Goal: Check status: Check status

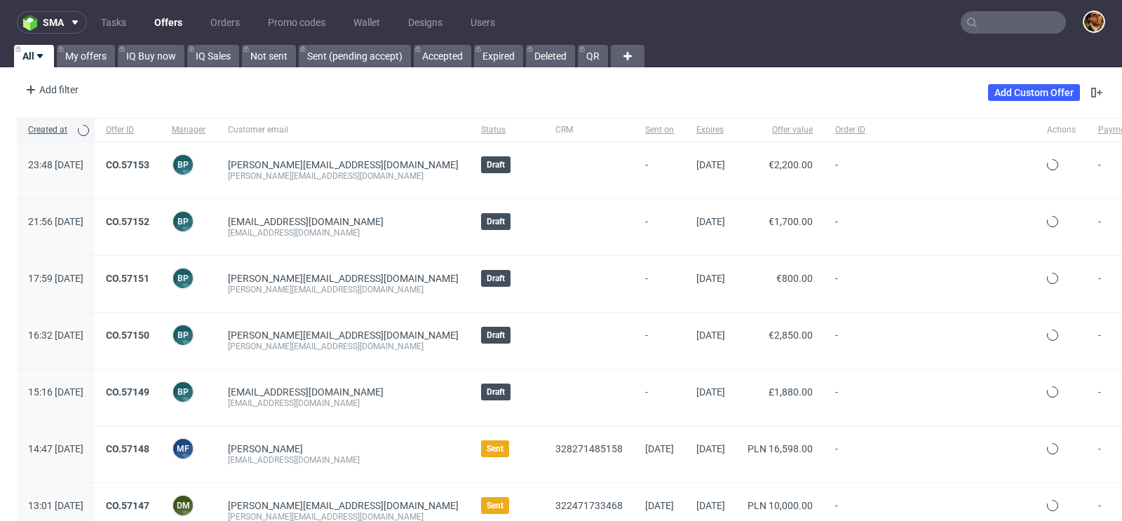
click at [984, 32] on input "text" at bounding box center [1013, 22] width 105 height 22
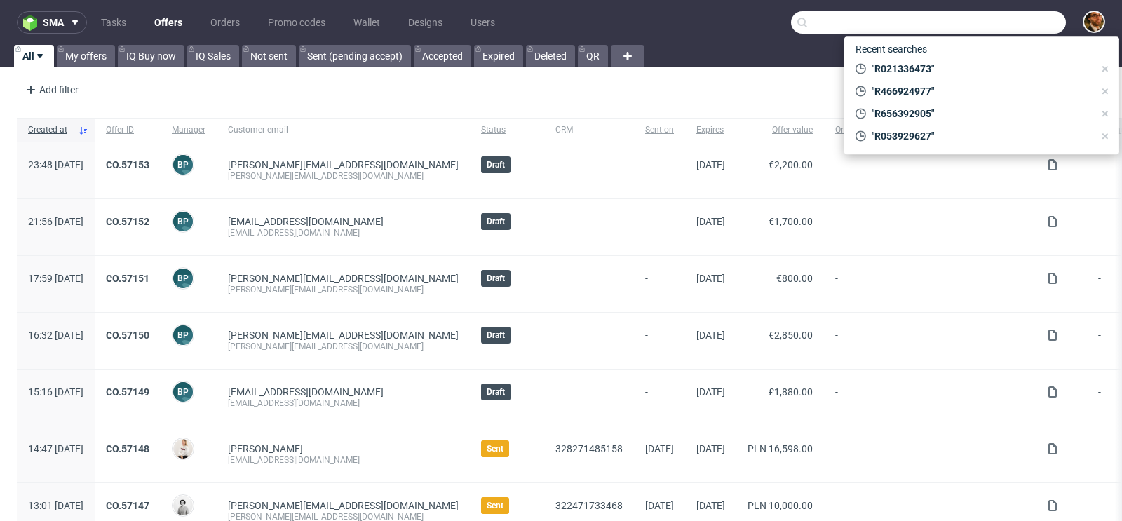
paste input "R083739489"
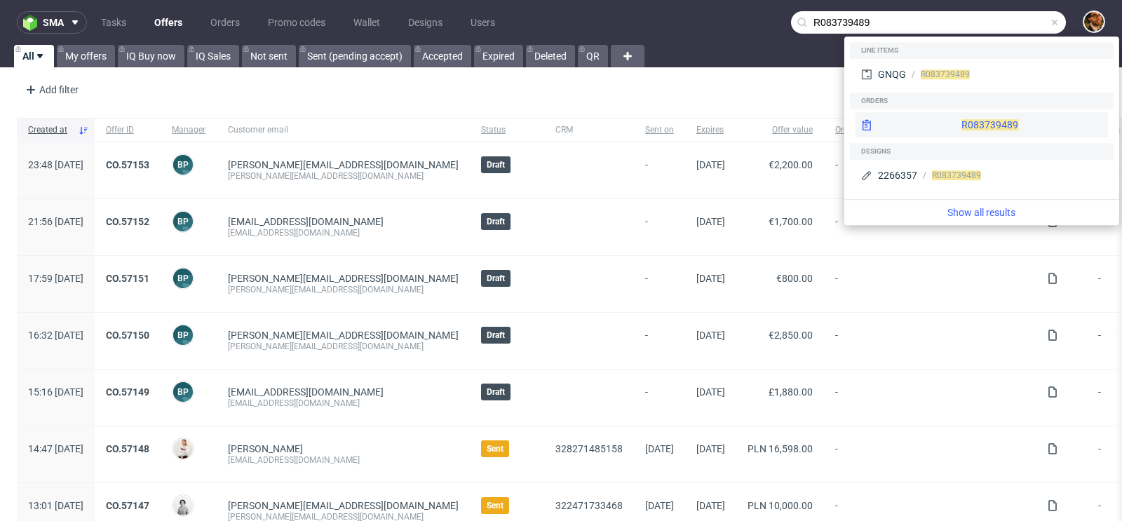
type input "R083739489"
click at [984, 118] on div "R083739489" at bounding box center [982, 124] width 252 height 25
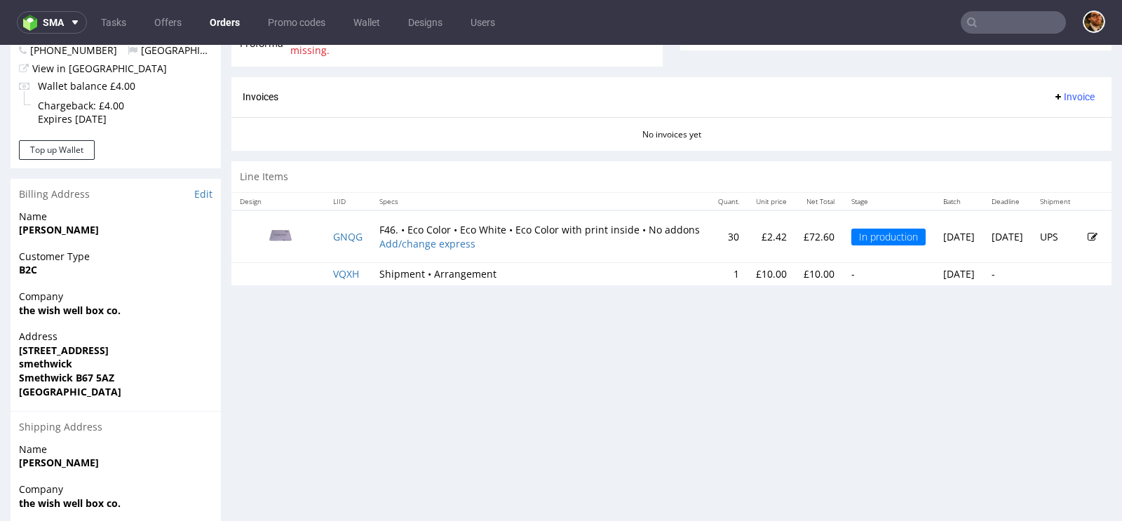
scroll to position [455, 0]
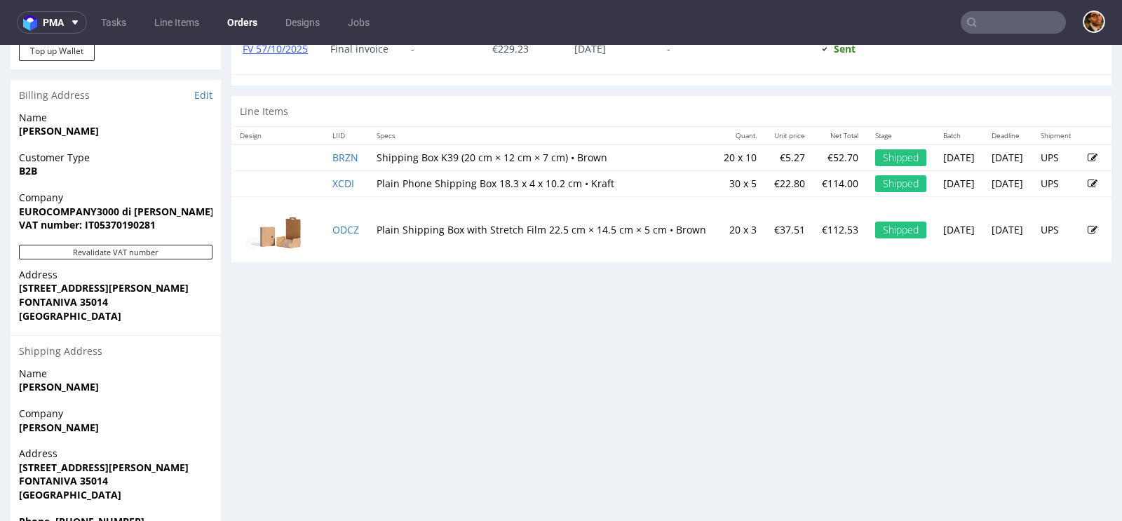
scroll to position [629, 0]
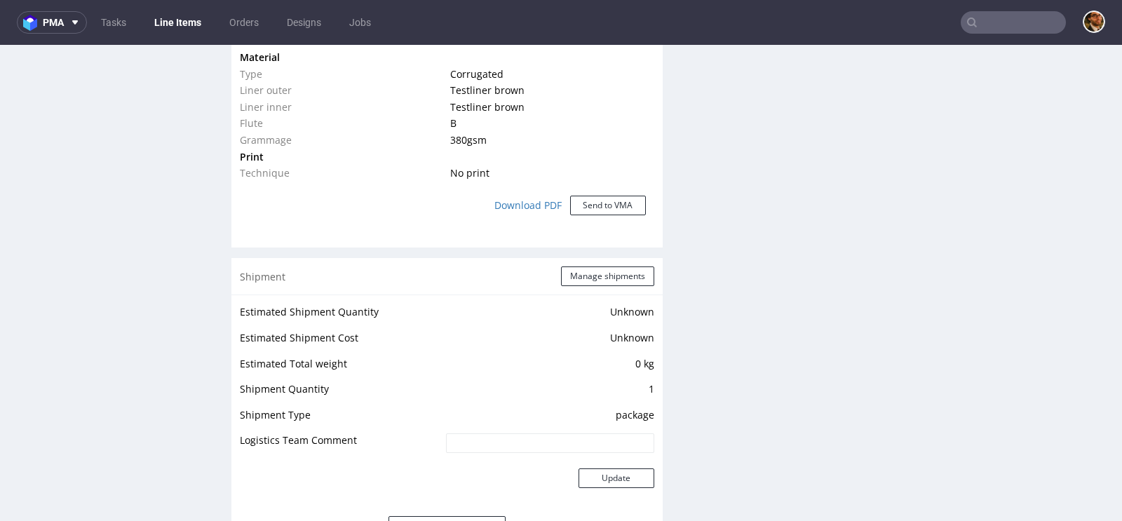
scroll to position [1474, 0]
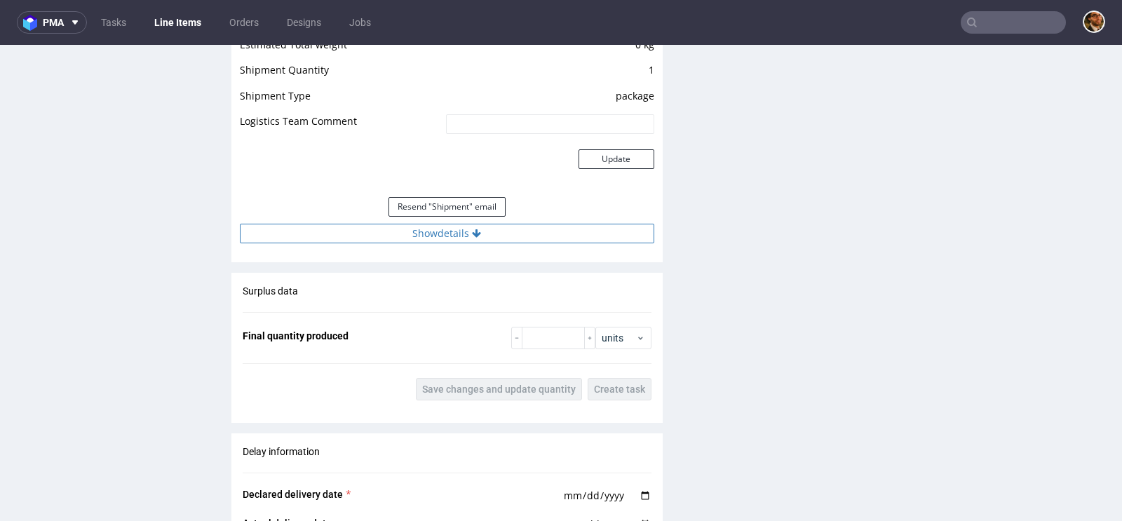
click at [493, 233] on button "Show details" at bounding box center [447, 234] width 414 height 20
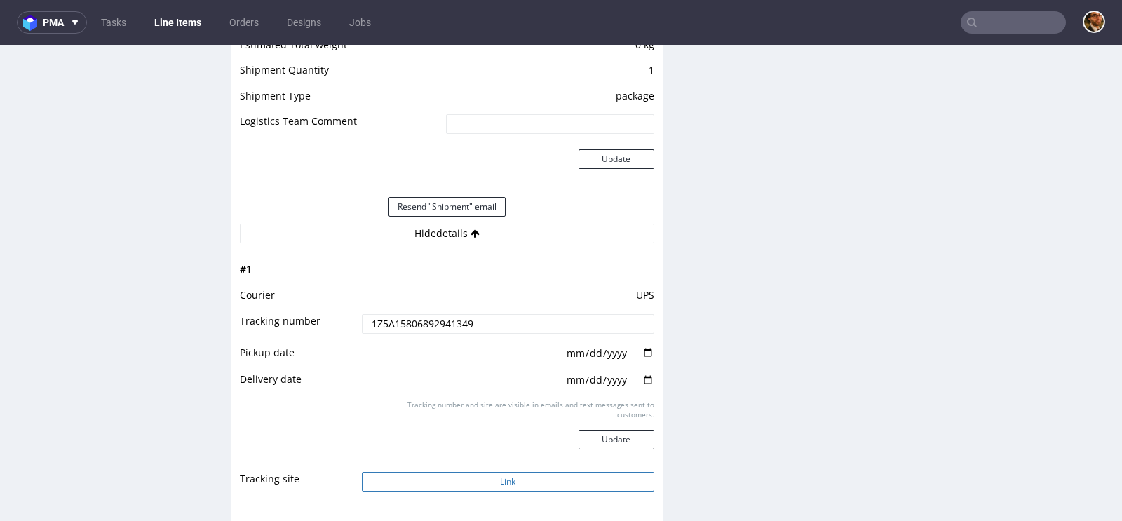
click at [568, 482] on button "Link" at bounding box center [508, 482] width 292 height 20
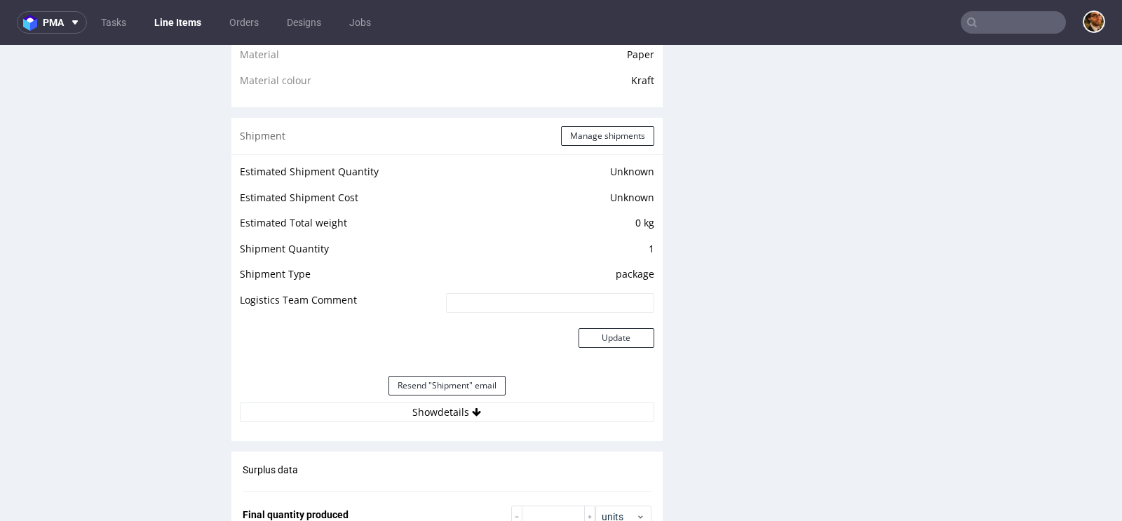
scroll to position [1126, 0]
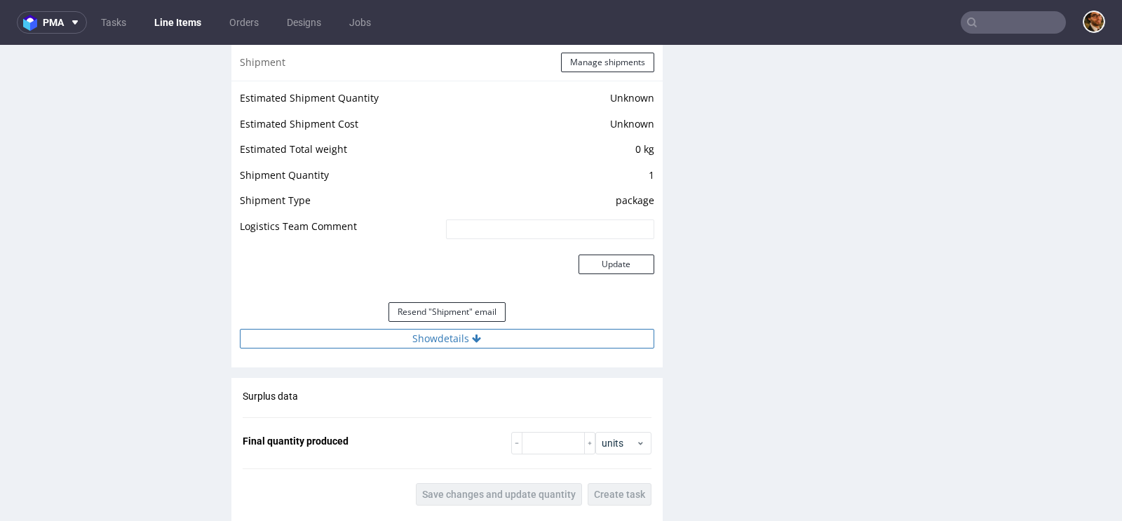
click at [459, 342] on button "Show details" at bounding box center [447, 339] width 414 height 20
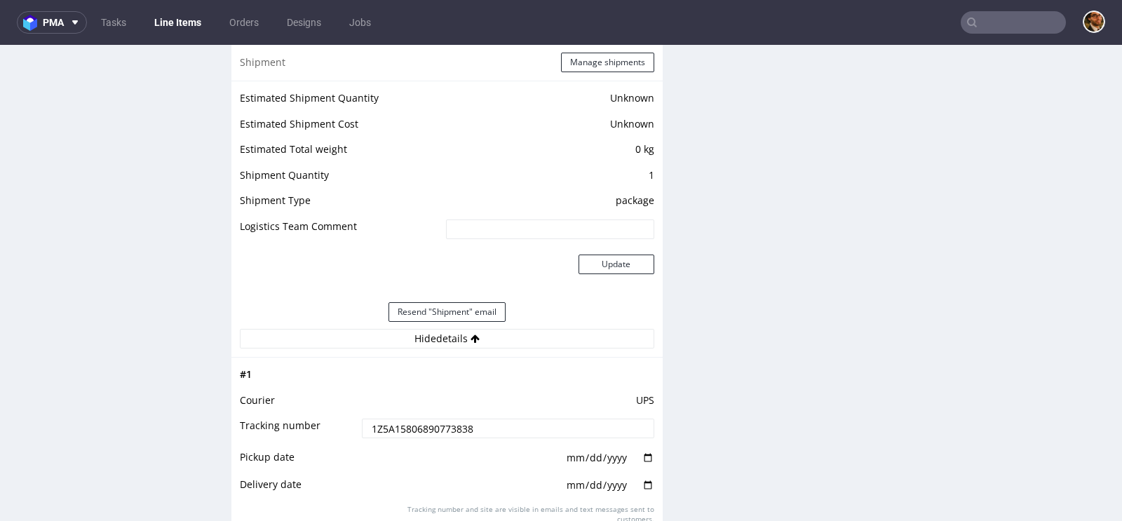
scroll to position [1351, 0]
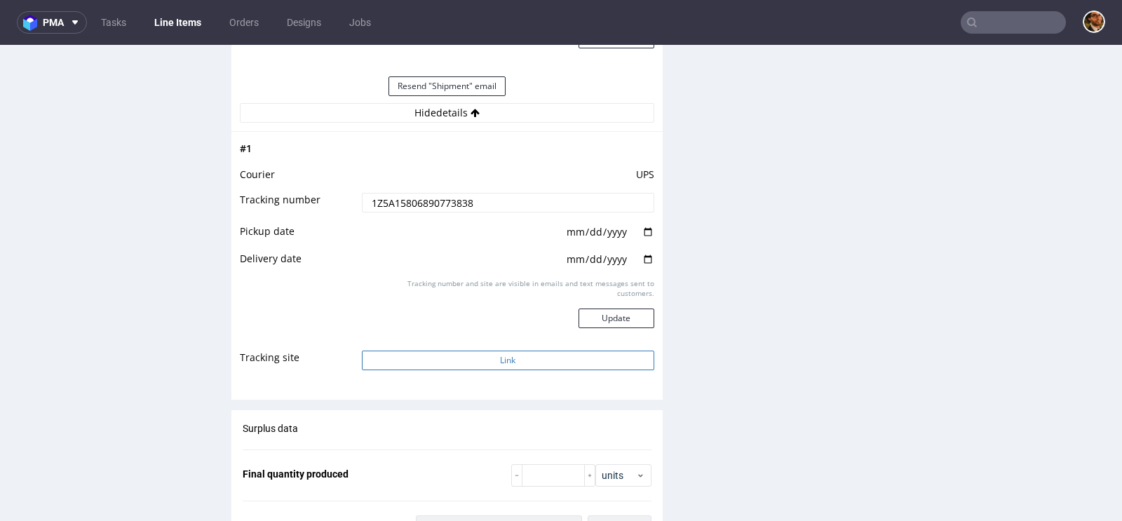
click at [528, 358] on button "Link" at bounding box center [508, 361] width 292 height 20
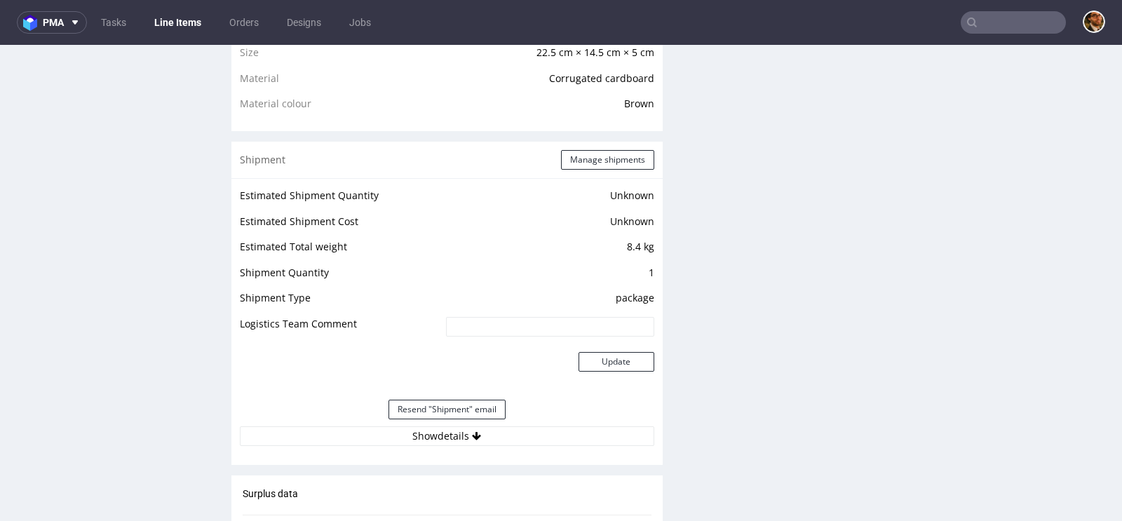
scroll to position [1246, 0]
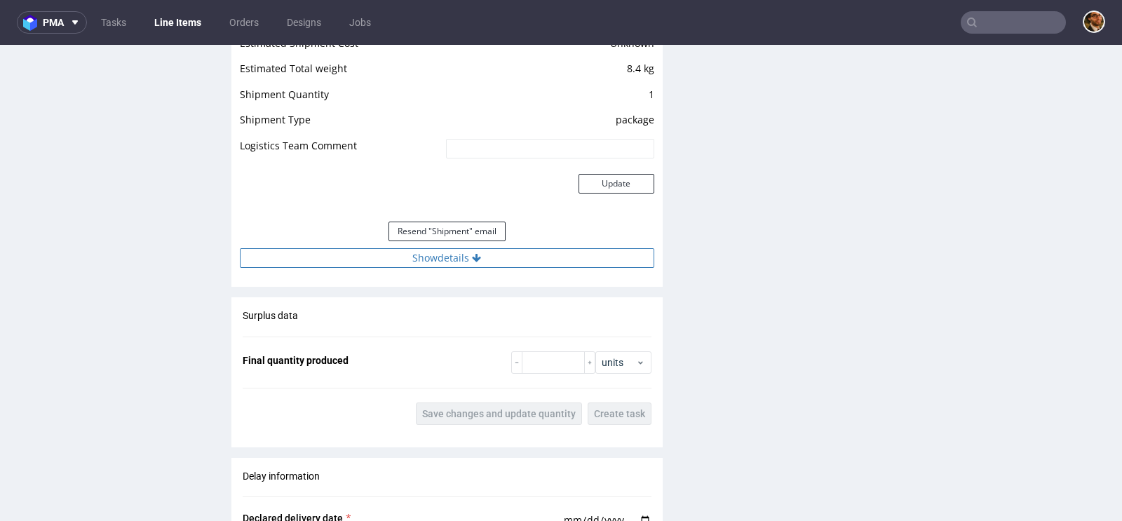
click at [466, 248] on button "Show details" at bounding box center [447, 258] width 414 height 20
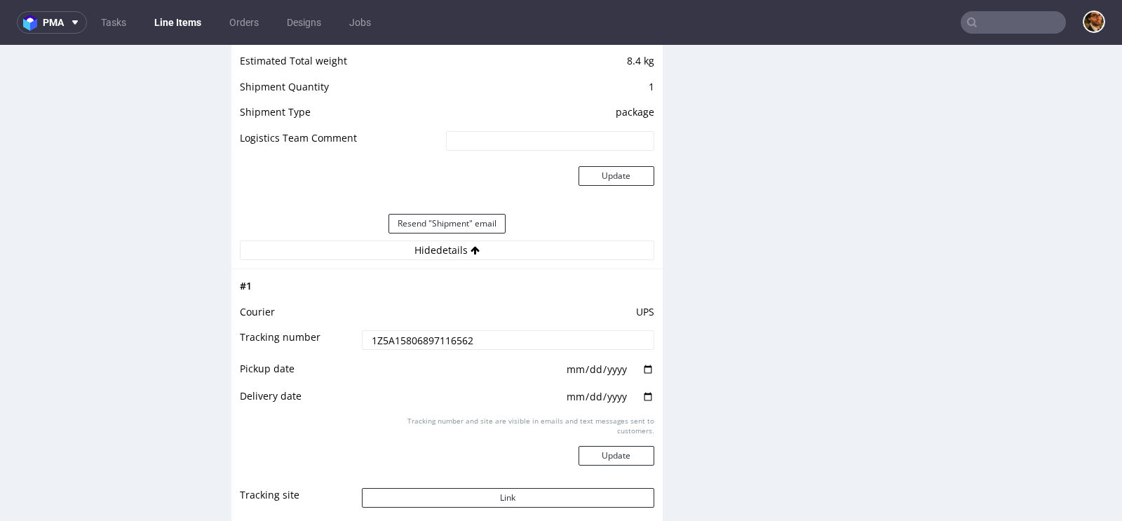
scroll to position [1357, 0]
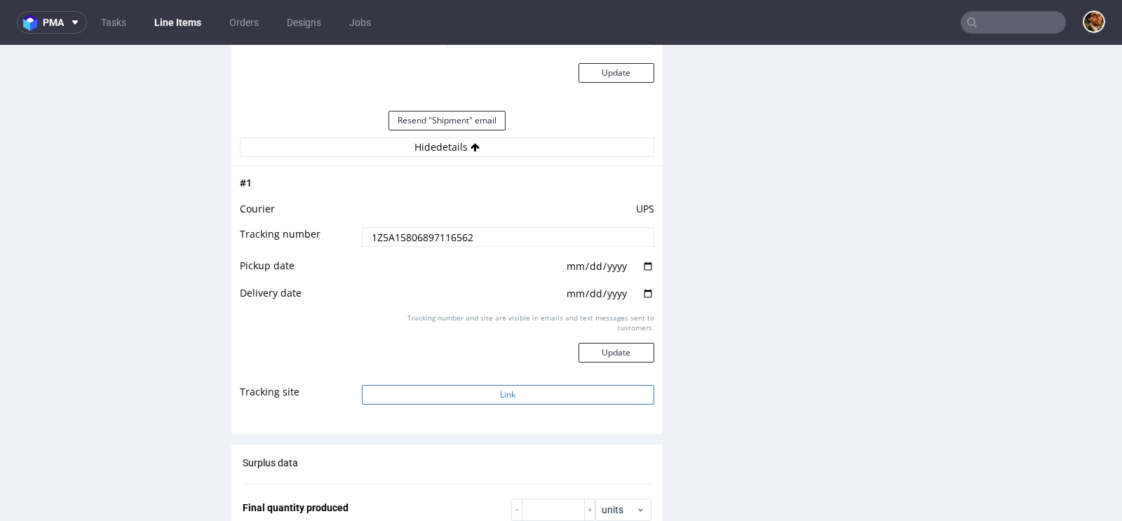
click at [513, 393] on button "Link" at bounding box center [508, 395] width 292 height 20
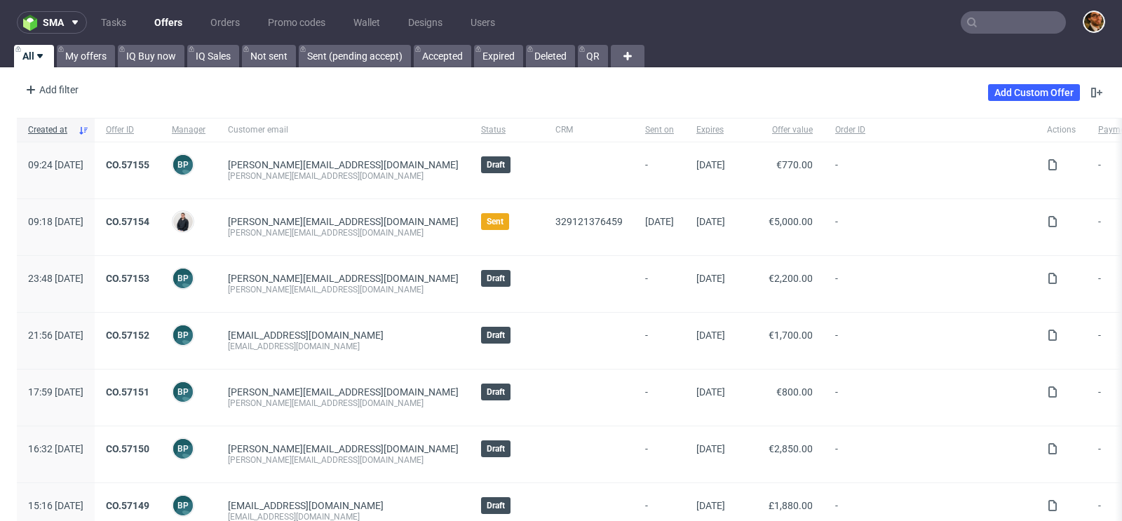
click at [979, 30] on input "text" at bounding box center [1013, 22] width 105 height 22
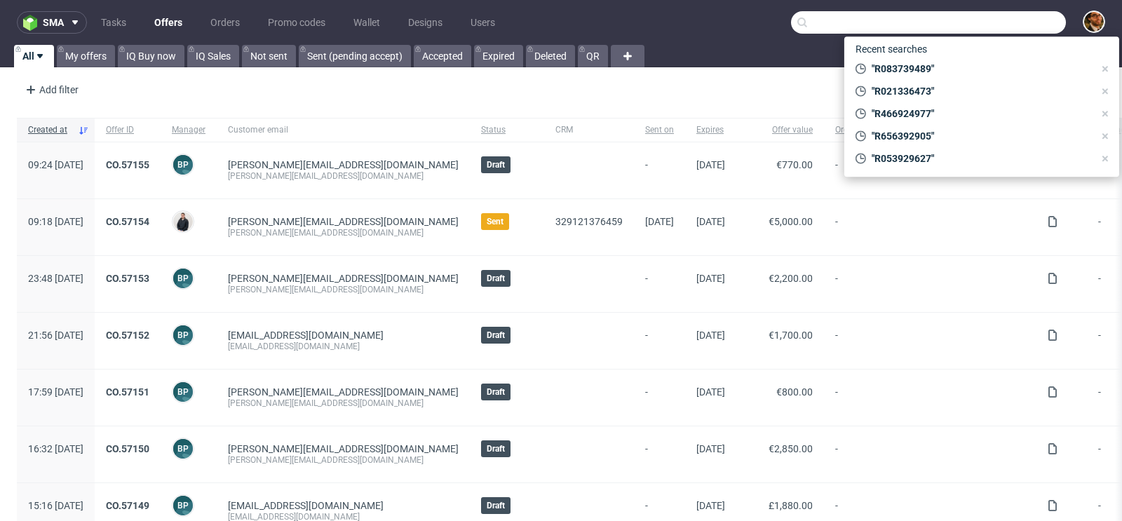
paste input "R704110982"
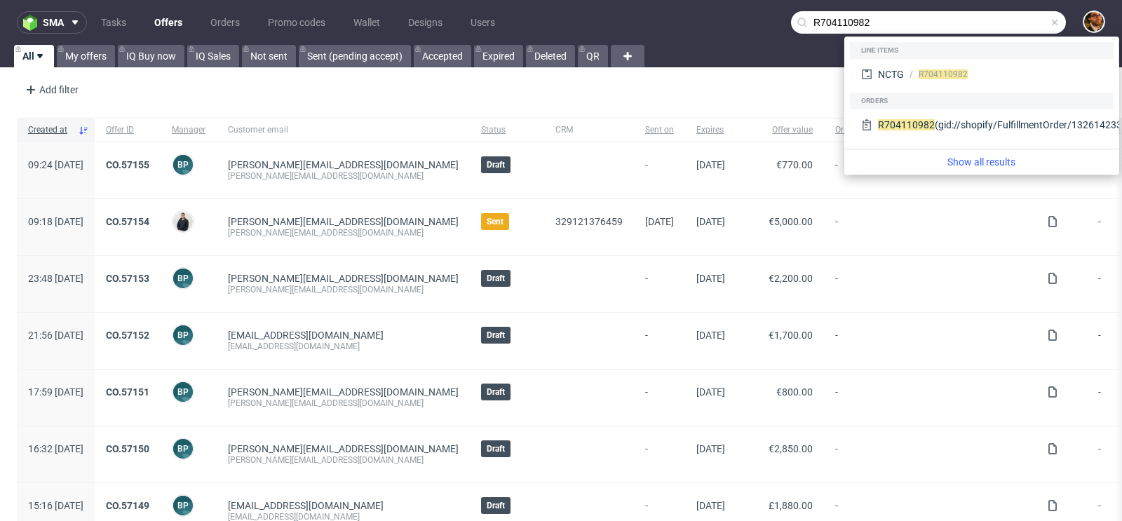
type input "R704110982"
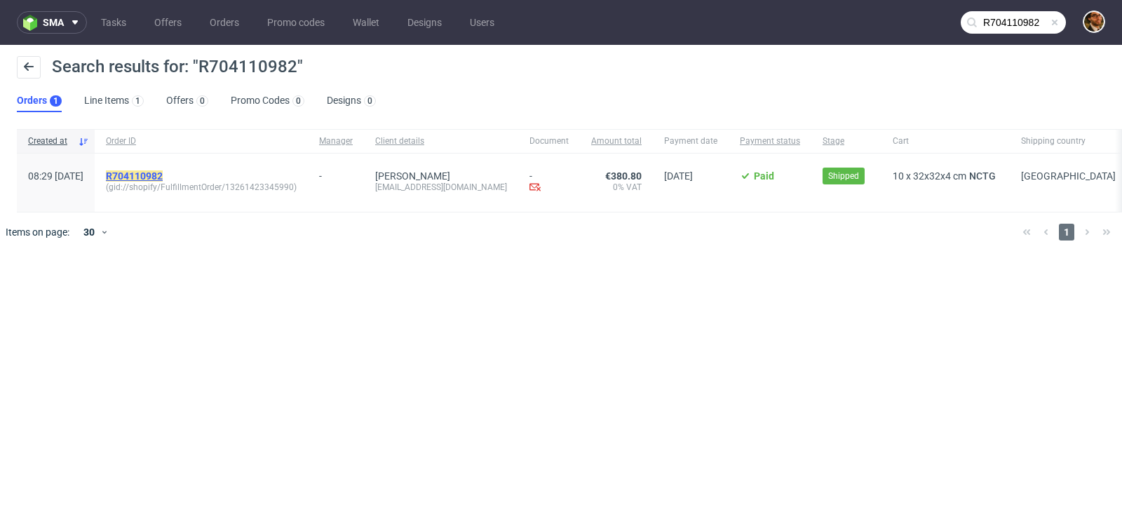
click at [161, 172] on mark "R704110982" at bounding box center [134, 175] width 57 height 11
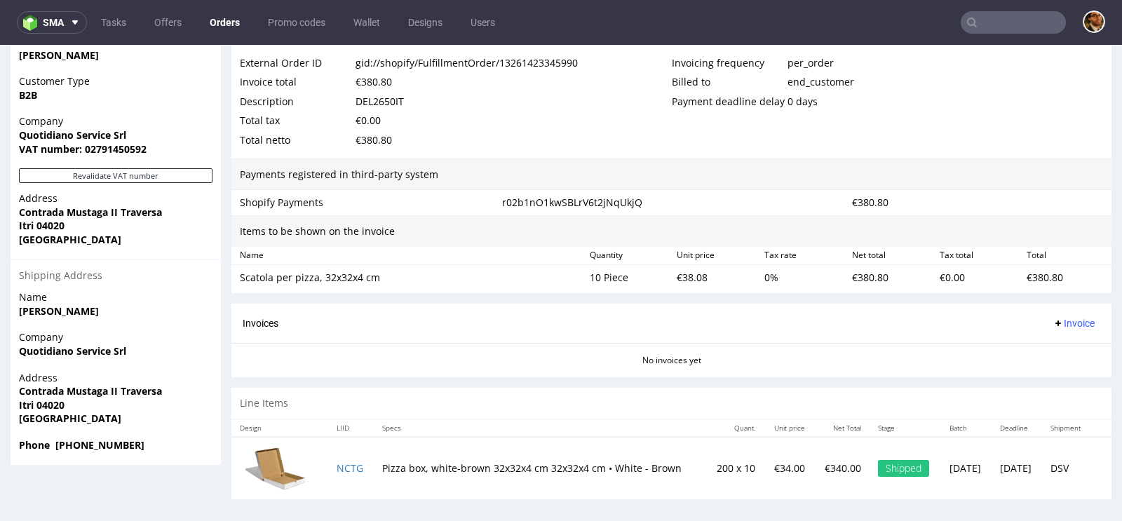
scroll to position [722, 0]
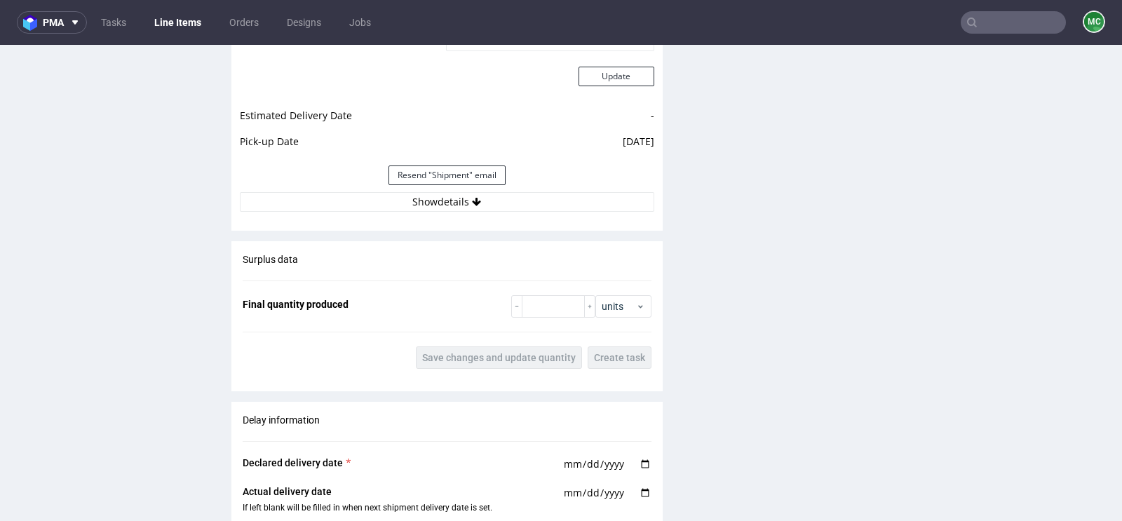
scroll to position [1166, 0]
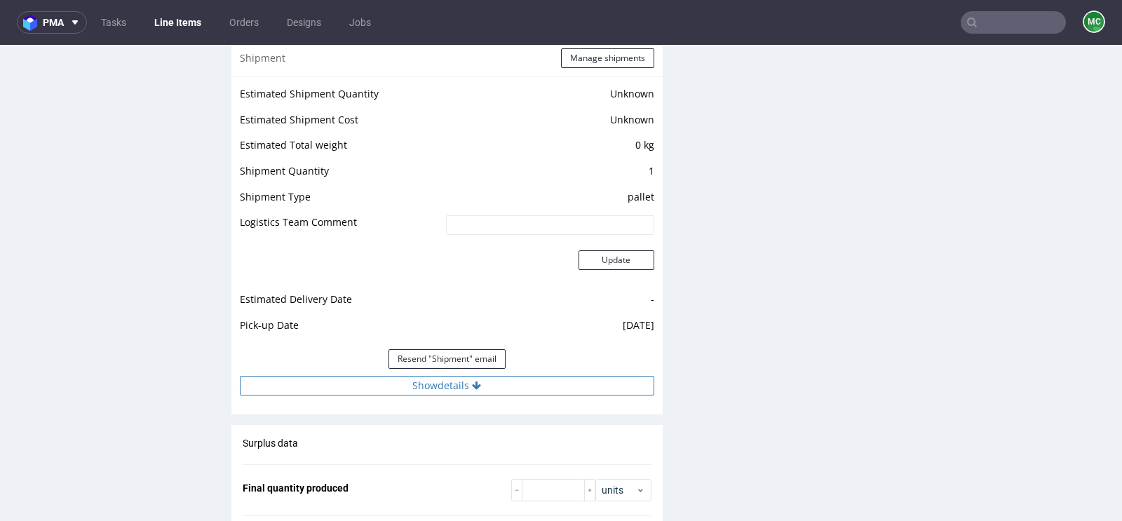
click at [473, 381] on icon at bounding box center [476, 386] width 9 height 10
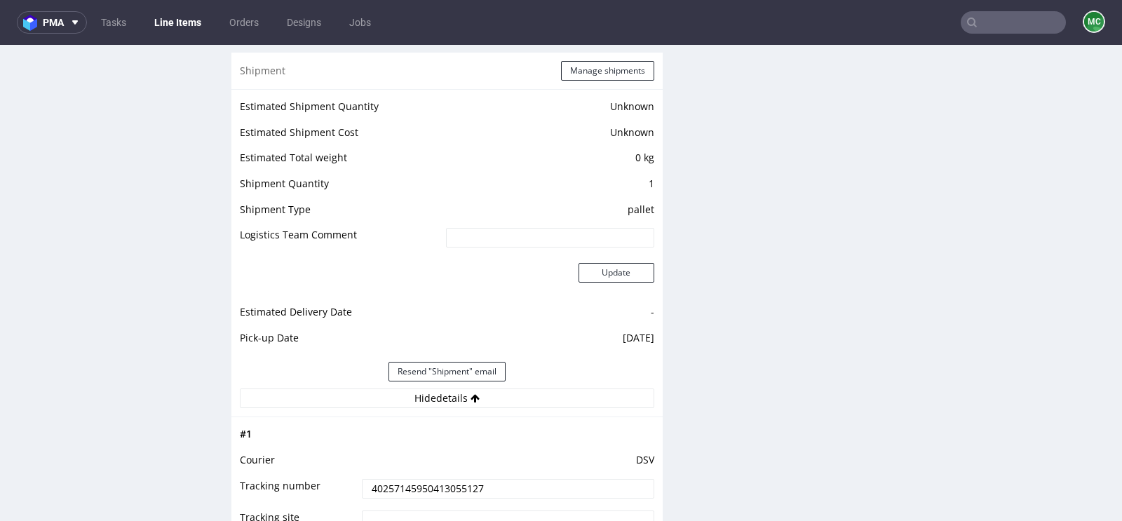
scroll to position [1299, 0]
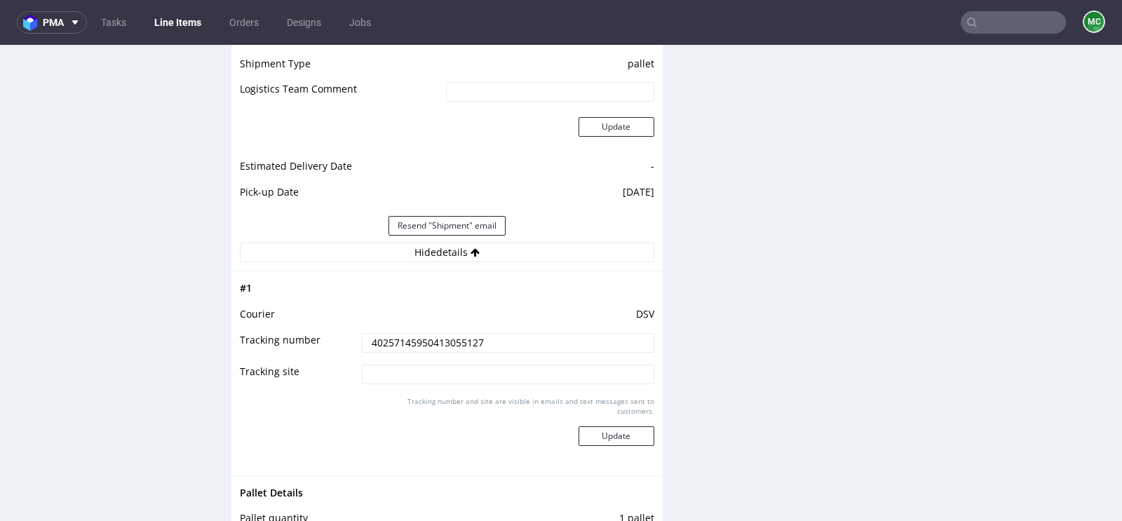
drag, startPoint x: 485, startPoint y: 342, endPoint x: 363, endPoint y: 341, distance: 121.3
click at [363, 341] on input "40257145950413055127" at bounding box center [508, 343] width 292 height 20
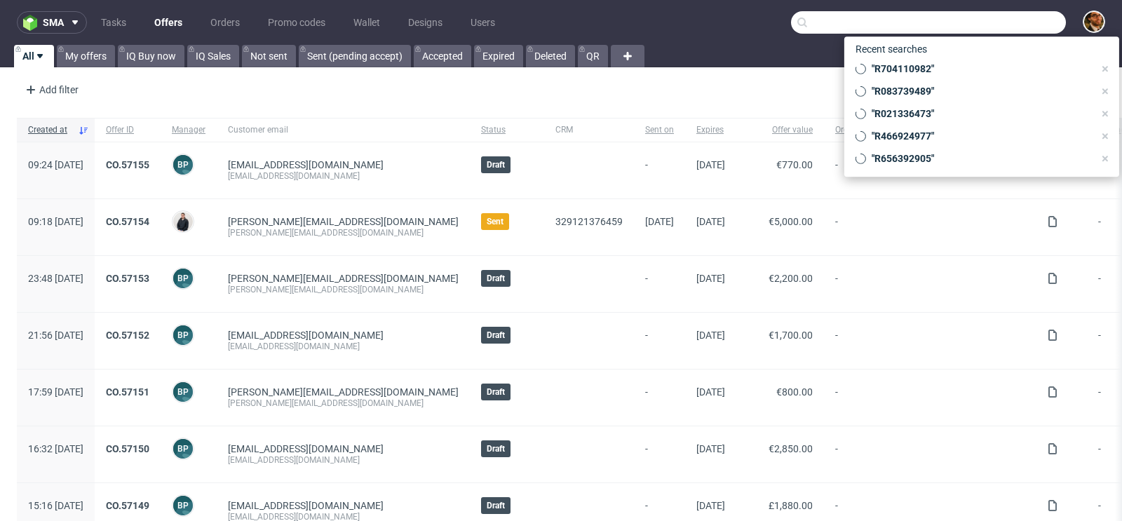
click at [997, 23] on input "text" at bounding box center [928, 22] width 275 height 22
paste input "R690679671"
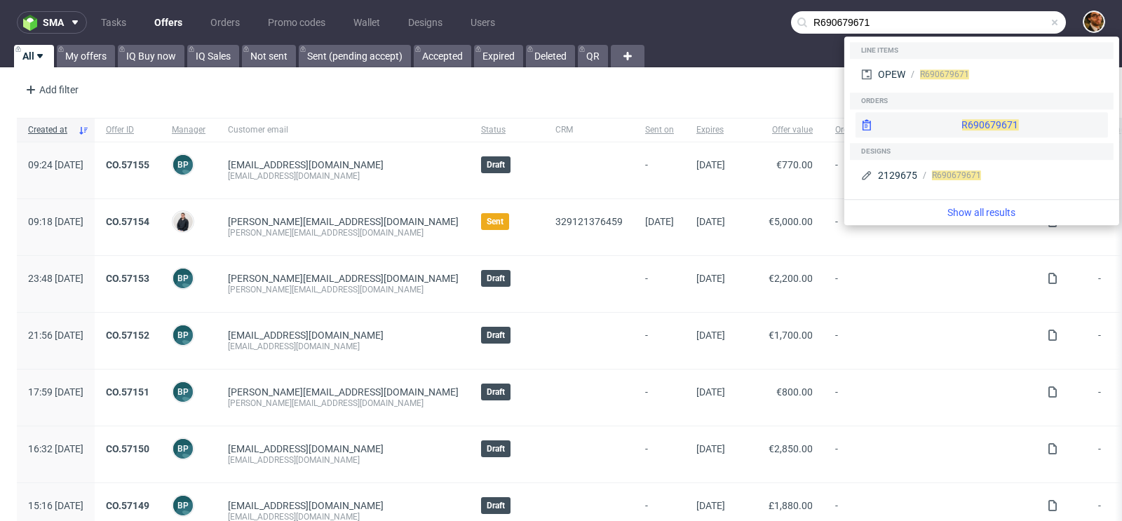
type input "R690679671"
click at [970, 119] on div "R690679671" at bounding box center [982, 124] width 252 height 25
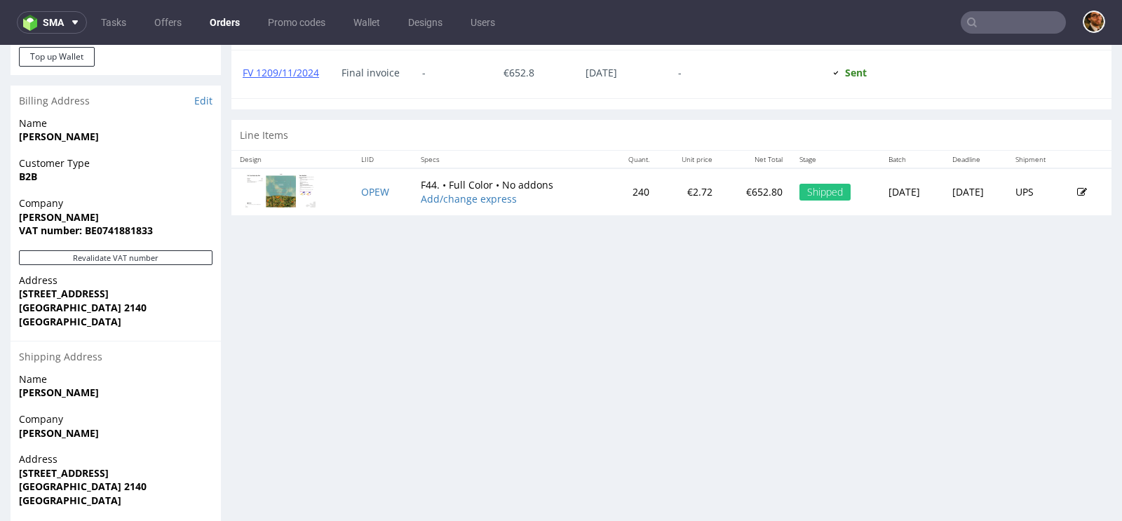
scroll to position [597, 0]
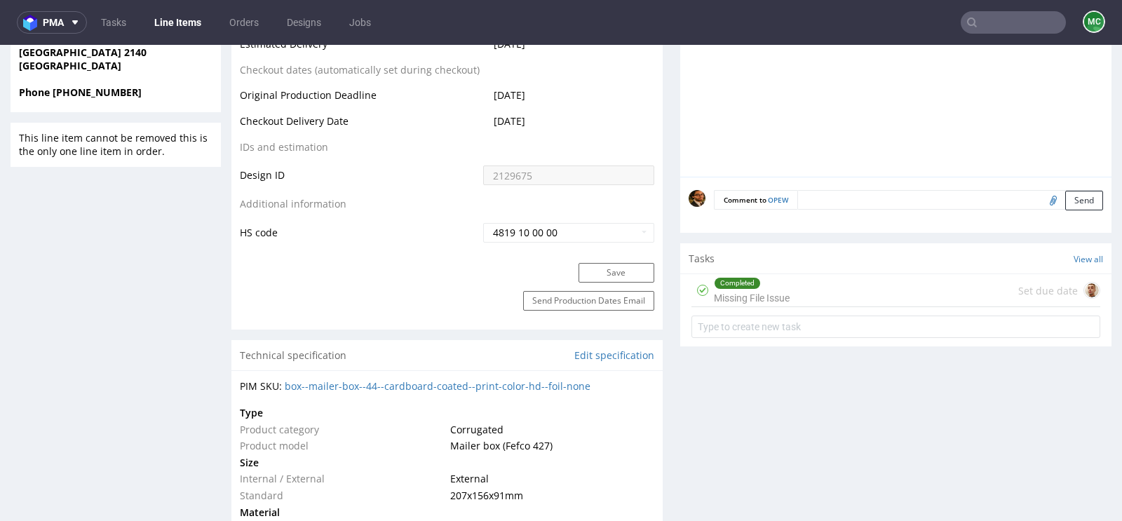
scroll to position [683, 0]
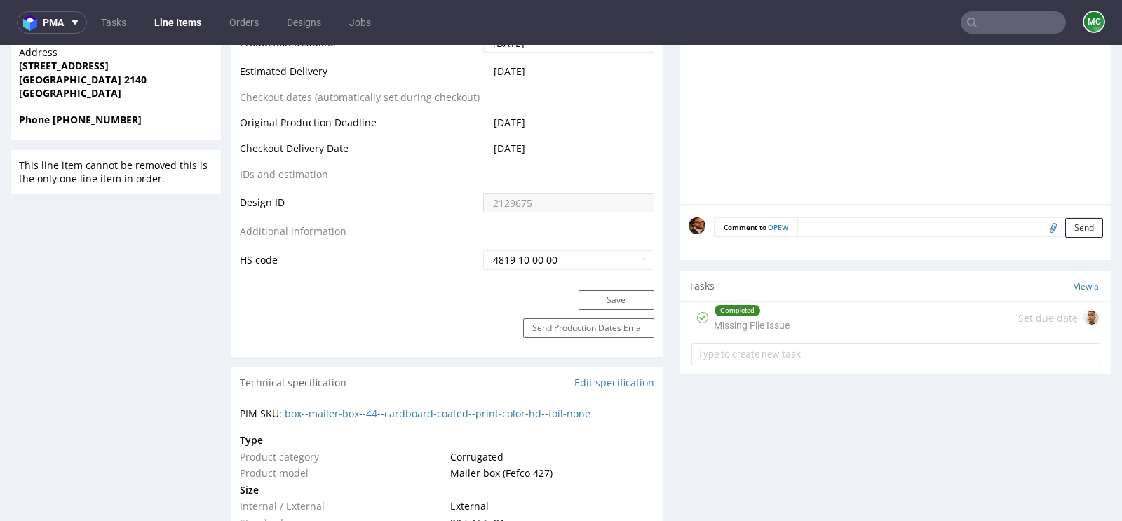
click at [802, 326] on div "Completed Missing File Issue Set due date" at bounding box center [895, 318] width 409 height 33
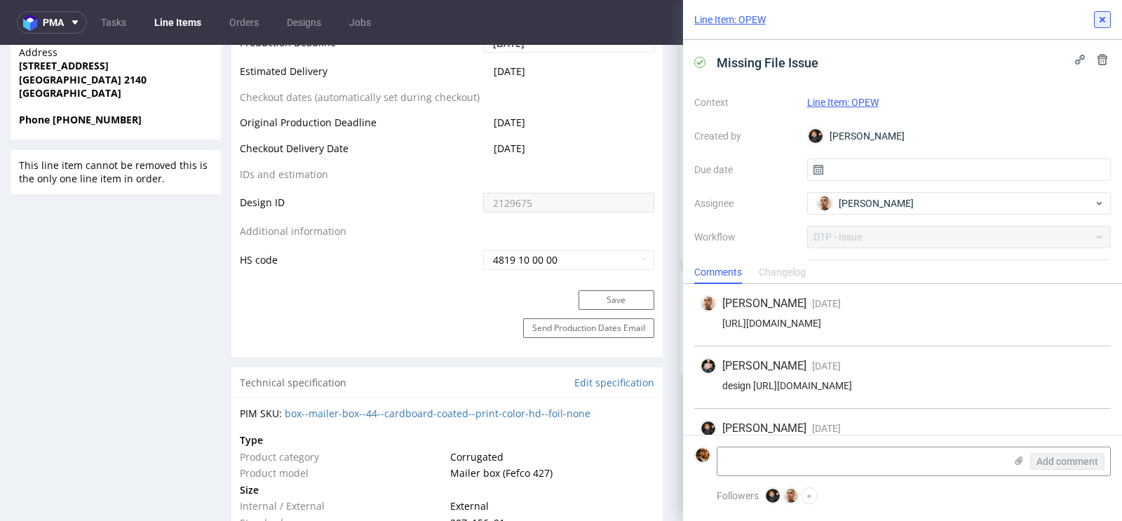
click at [1102, 16] on icon at bounding box center [1102, 19] width 11 height 11
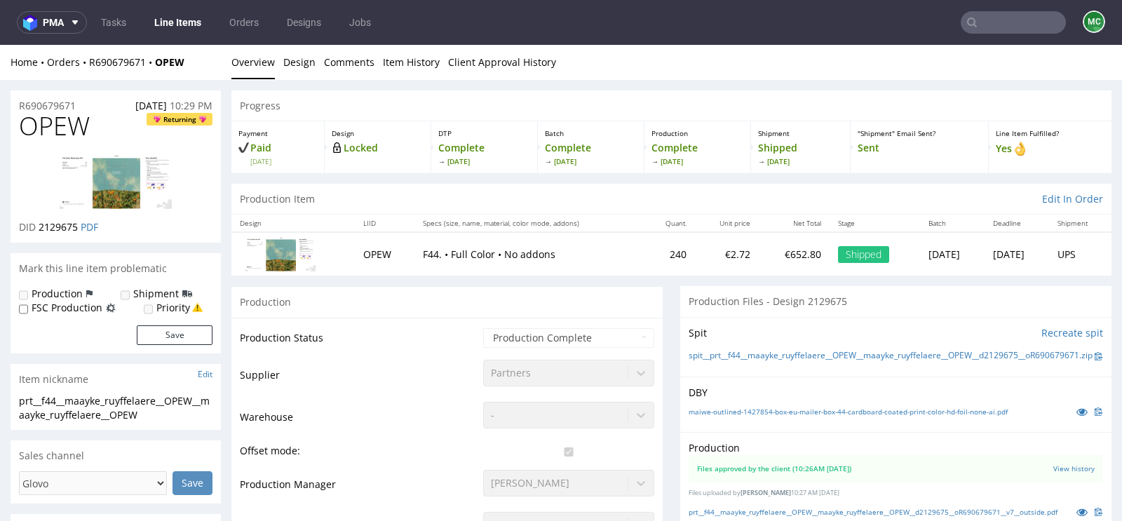
click at [350, 147] on p "Locked" at bounding box center [378, 148] width 92 height 14
click at [339, 149] on div "Design Locked" at bounding box center [378, 147] width 107 height 52
click at [276, 143] on p "Paid Thu 31 Oct" at bounding box center [277, 153] width 79 height 25
click at [139, 174] on img at bounding box center [116, 181] width 112 height 55
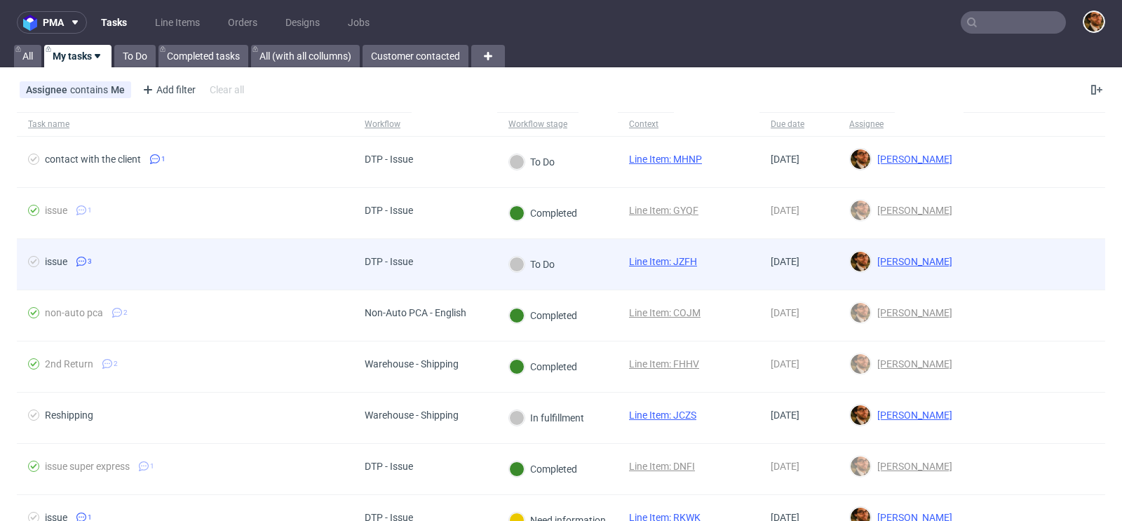
click at [973, 264] on div at bounding box center [1035, 264] width 142 height 50
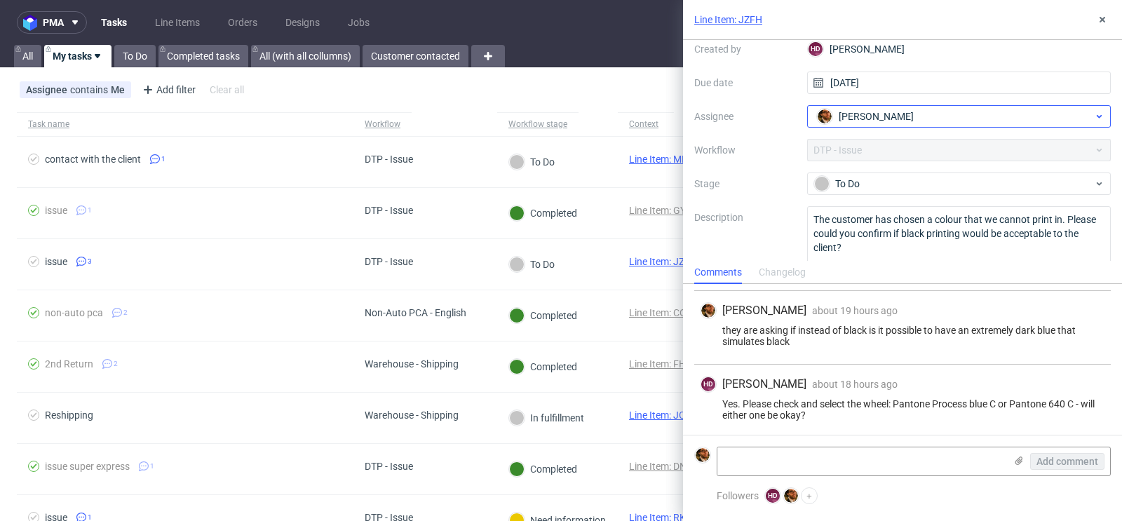
scroll to position [88, 0]
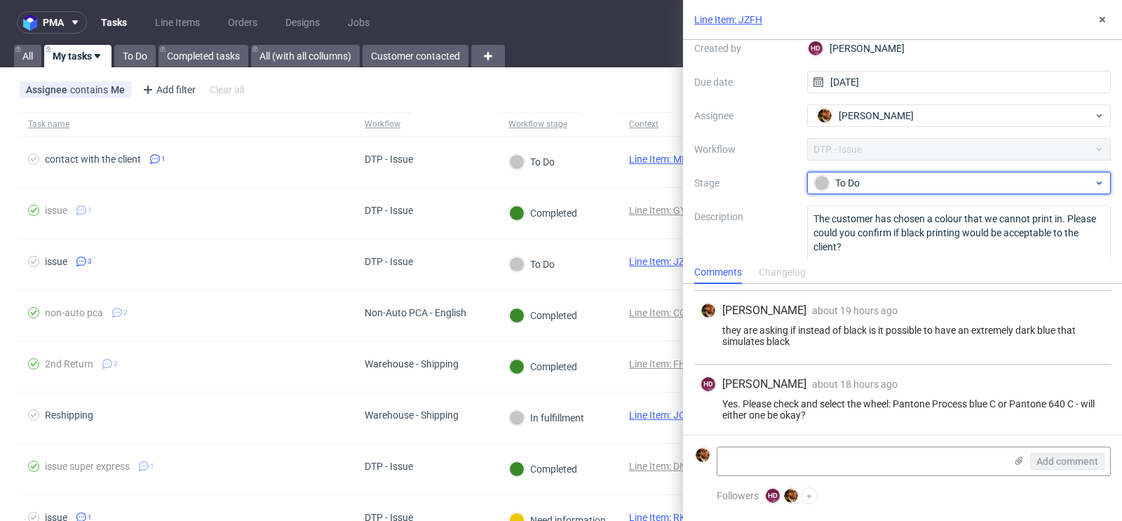
click at [1025, 173] on div "To Do" at bounding box center [959, 183] width 304 height 22
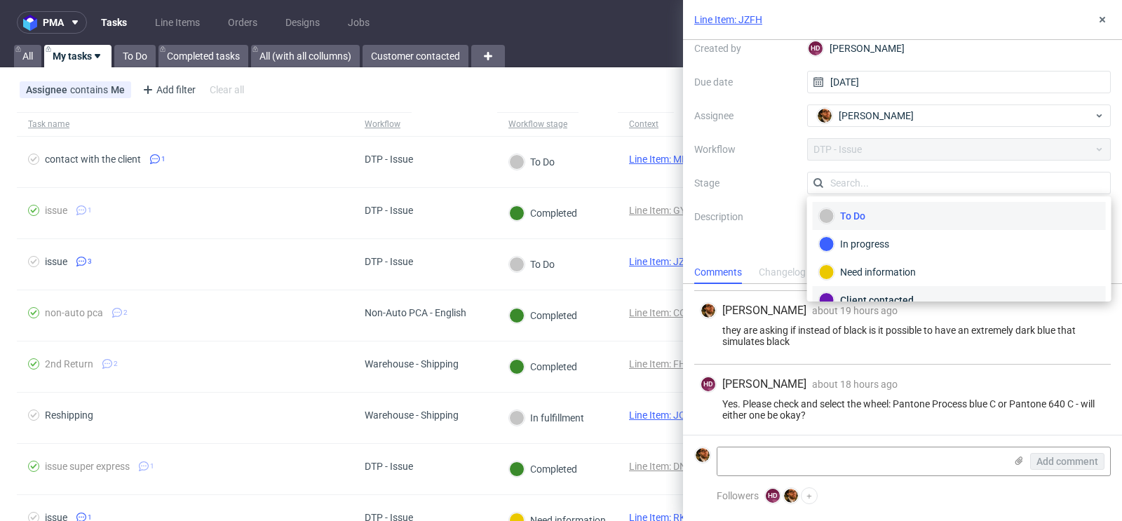
click at [935, 288] on div "Client contacted" at bounding box center [959, 300] width 293 height 28
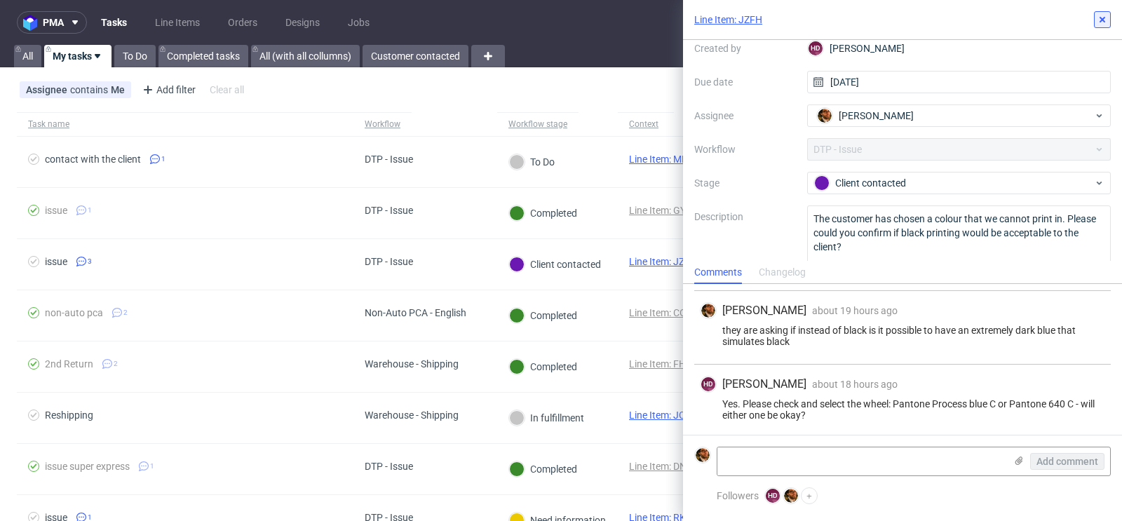
click at [1103, 24] on icon at bounding box center [1102, 19] width 11 height 11
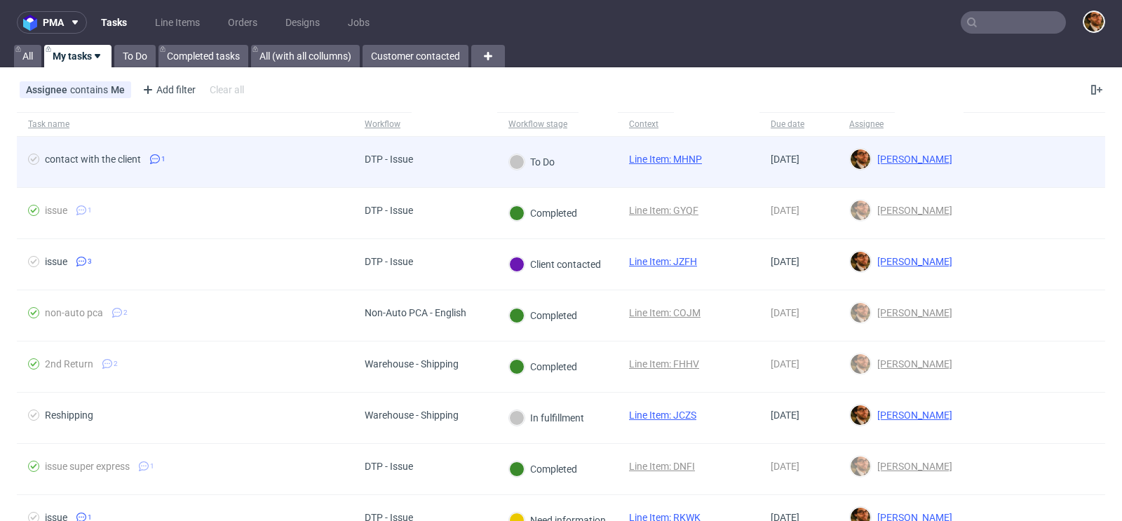
click at [969, 167] on div at bounding box center [1035, 162] width 142 height 50
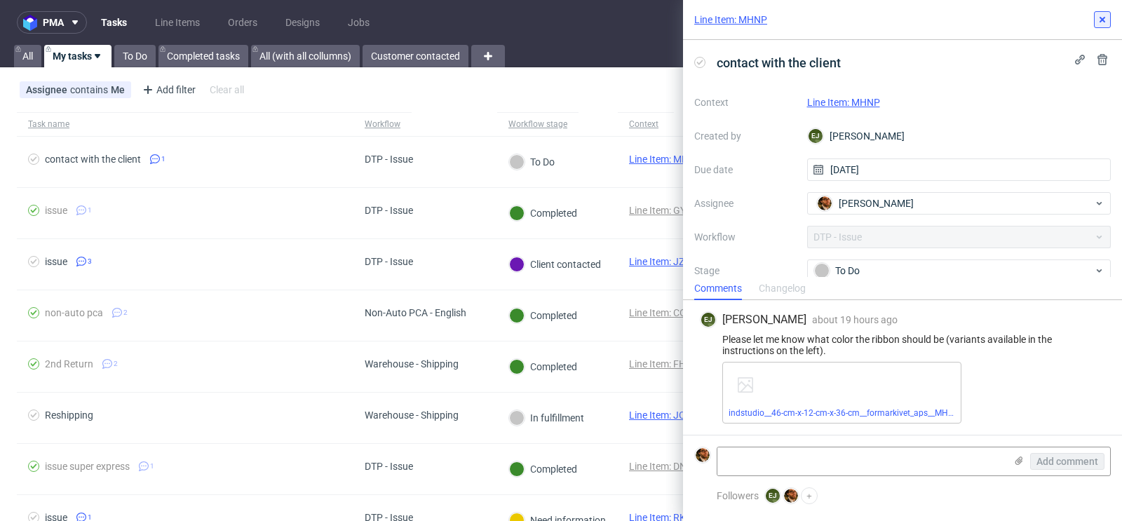
click at [1100, 15] on icon at bounding box center [1102, 19] width 11 height 11
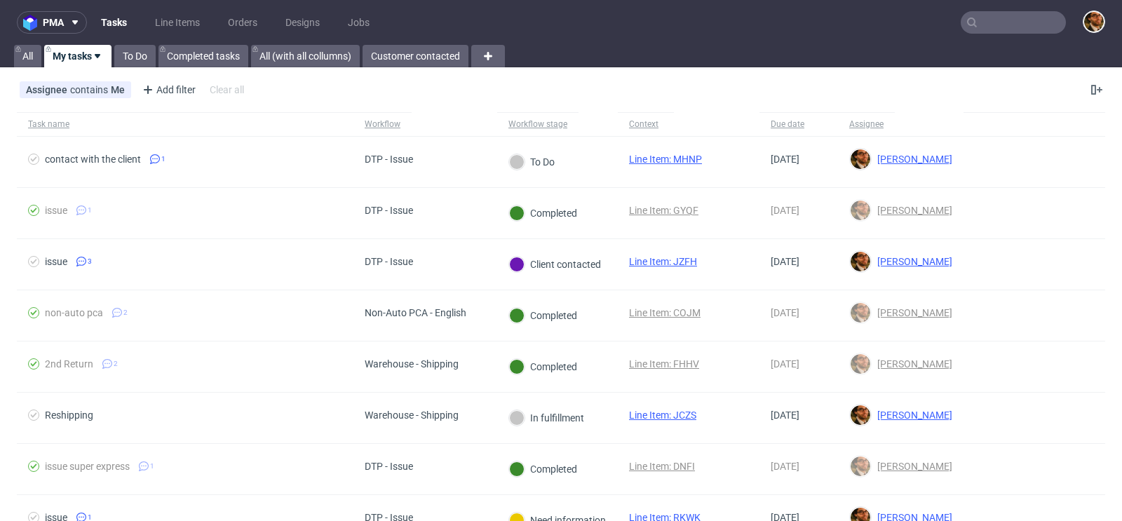
click at [1009, 23] on input "text" at bounding box center [1013, 22] width 105 height 22
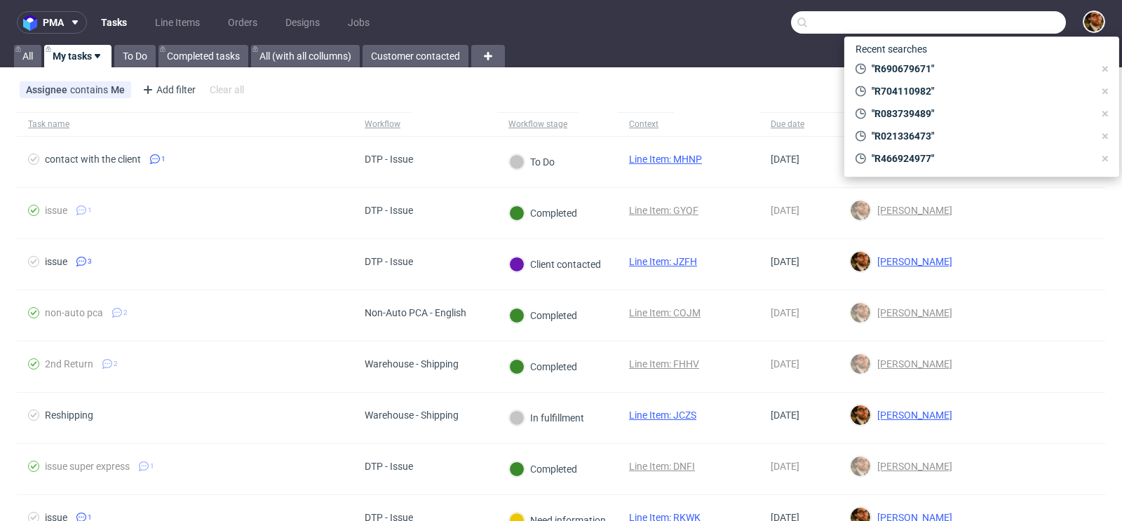
paste input "[EMAIL_ADDRESS][DOMAIN_NAME]"
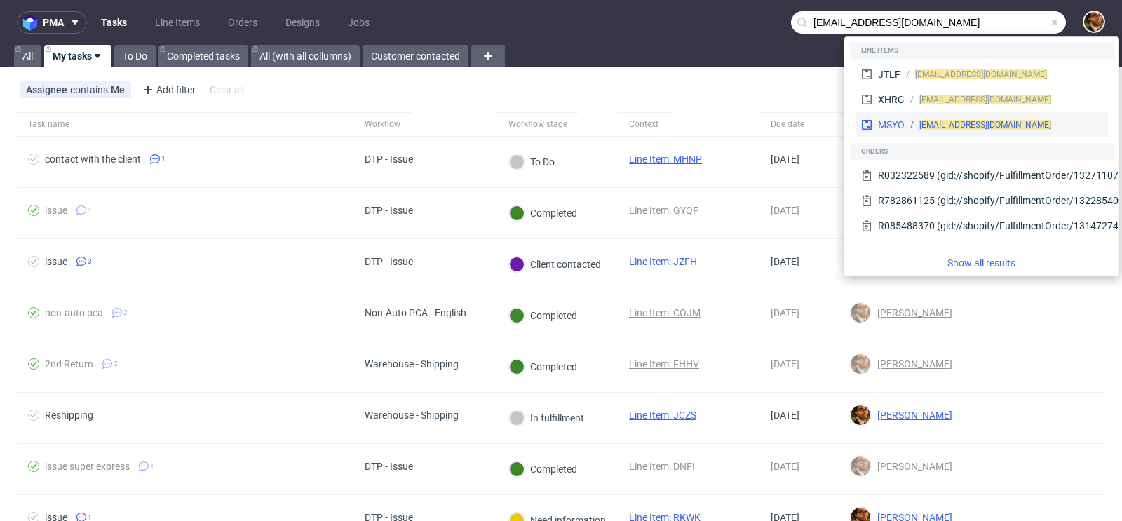
type input "[EMAIL_ADDRESS][DOMAIN_NAME]"
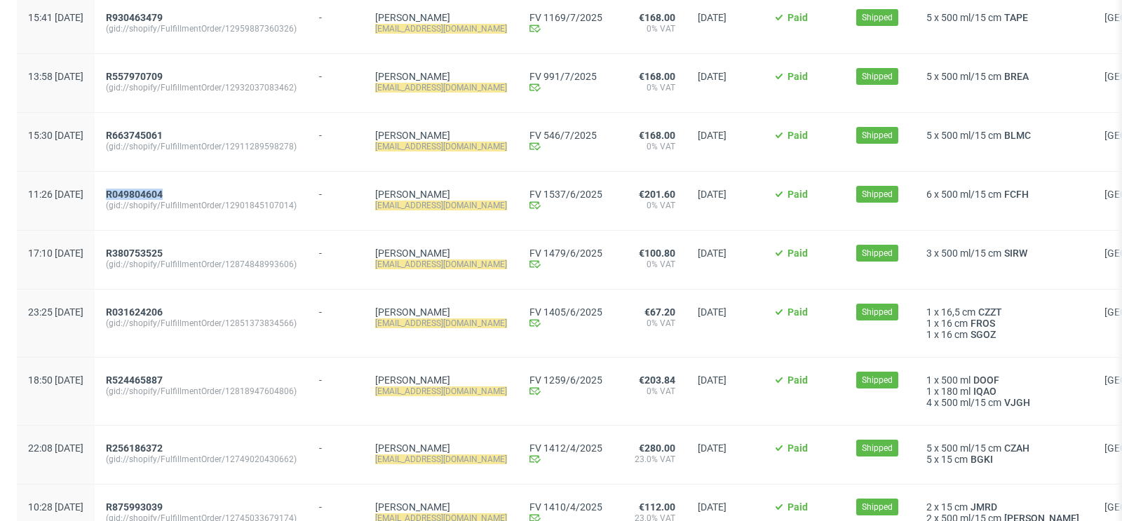
scroll to position [571, 0]
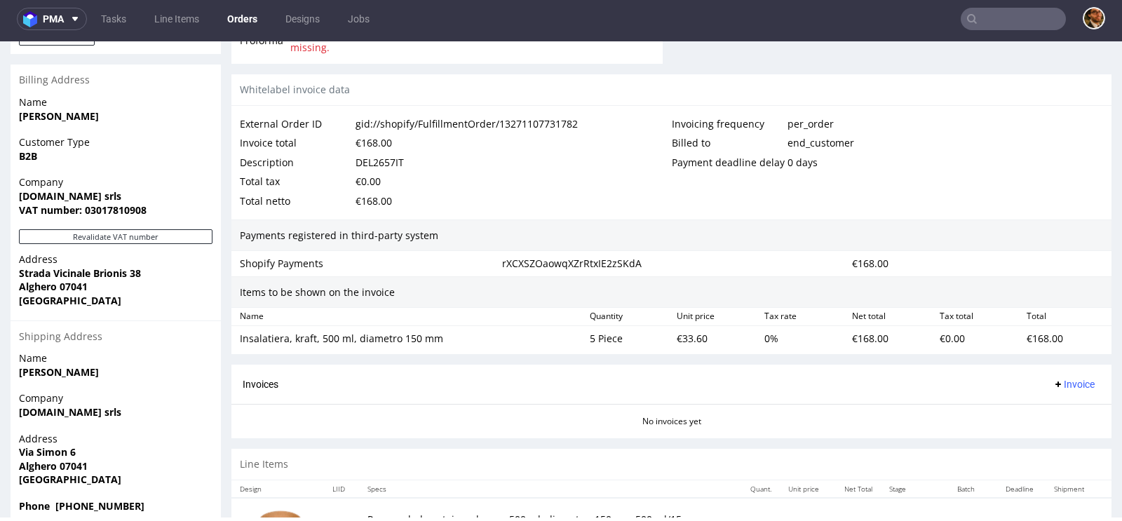
scroll to position [712, 0]
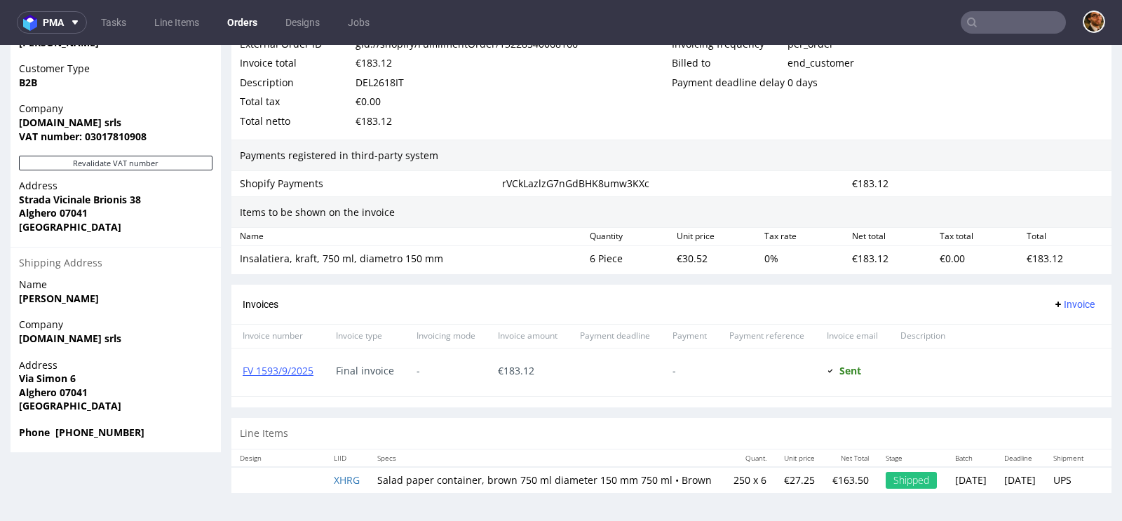
scroll to position [4, 0]
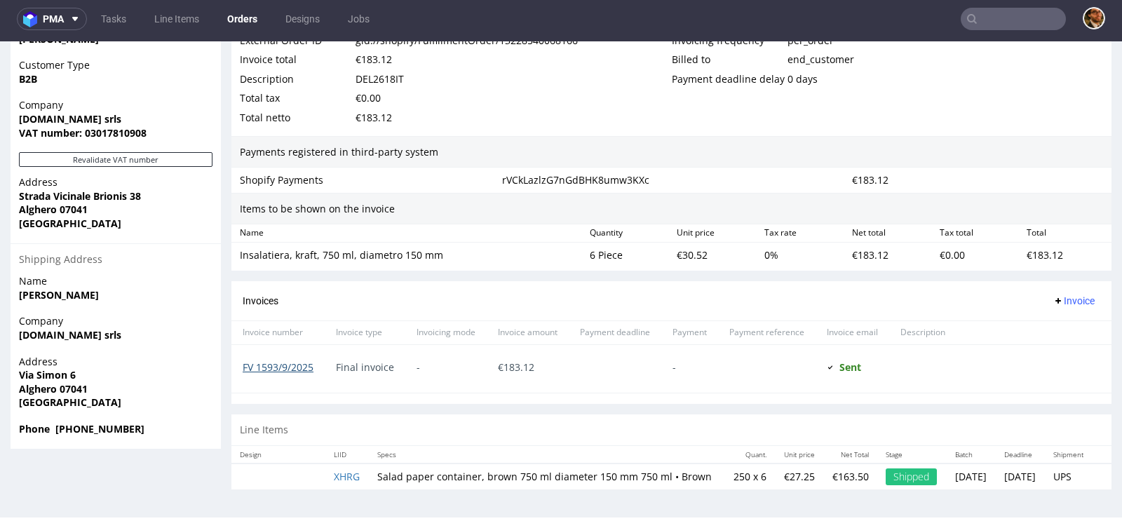
click at [280, 360] on link "FV 1593/9/2025" at bounding box center [278, 366] width 71 height 13
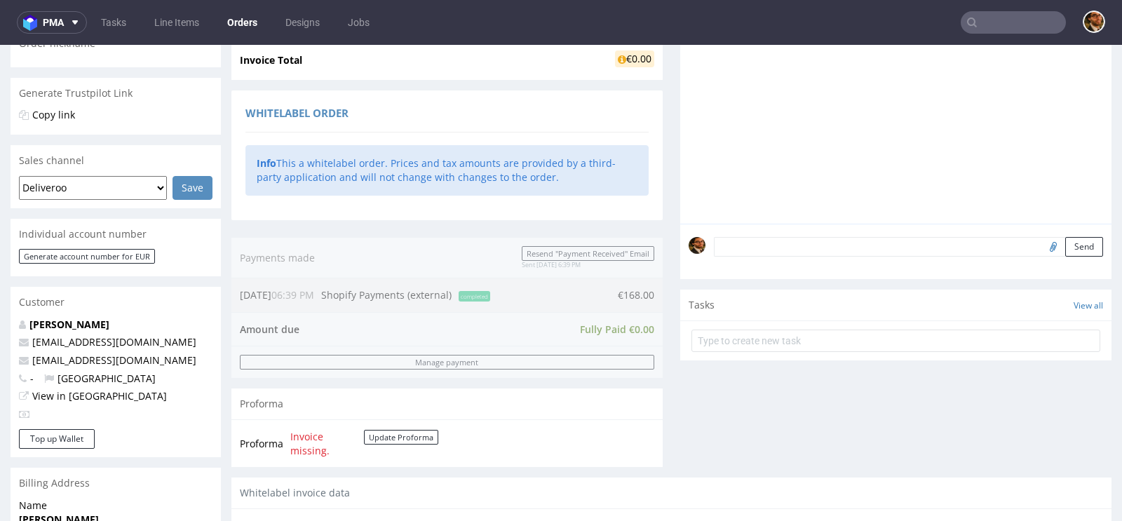
scroll to position [716, 0]
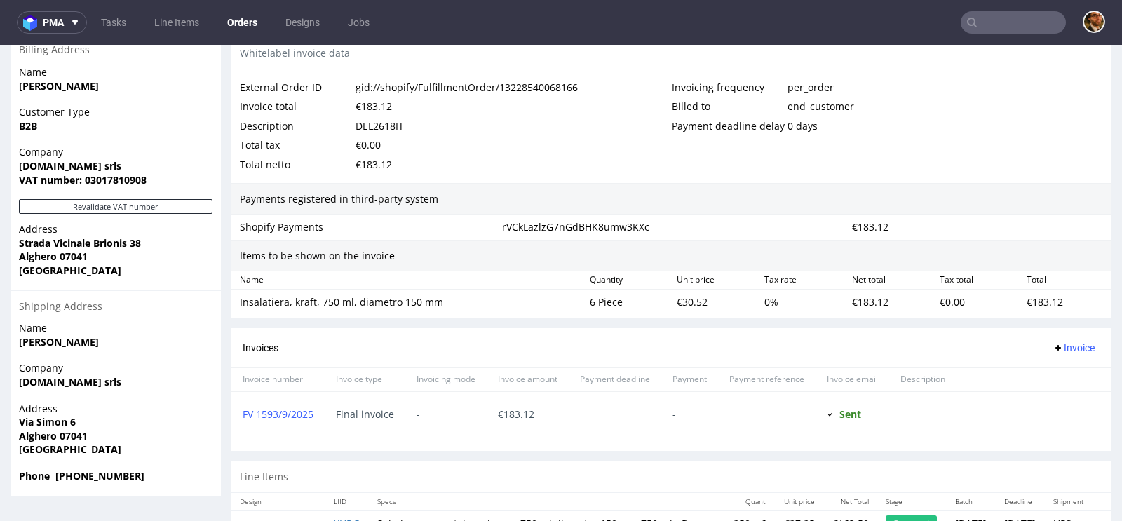
scroll to position [739, 0]
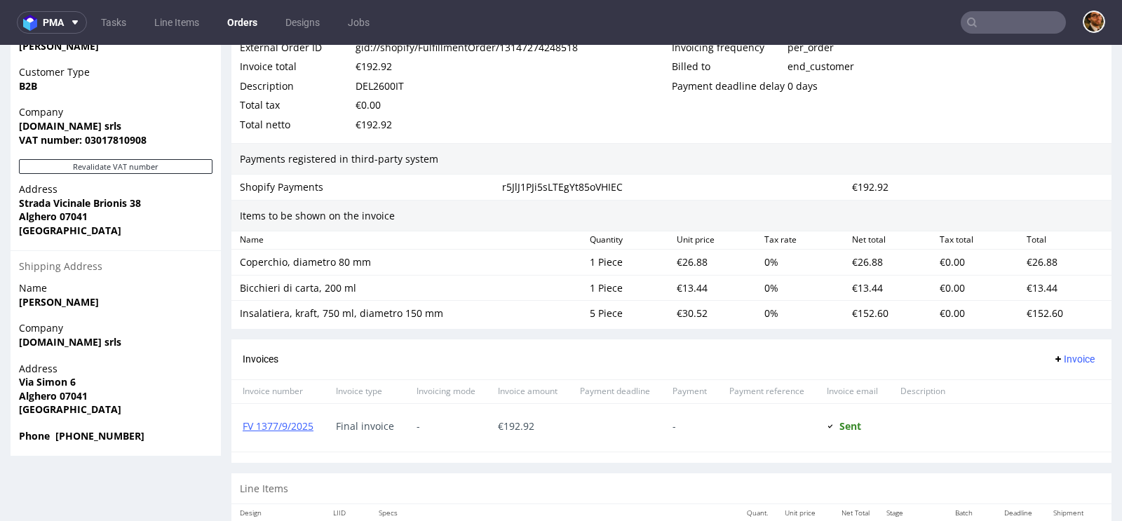
scroll to position [913, 0]
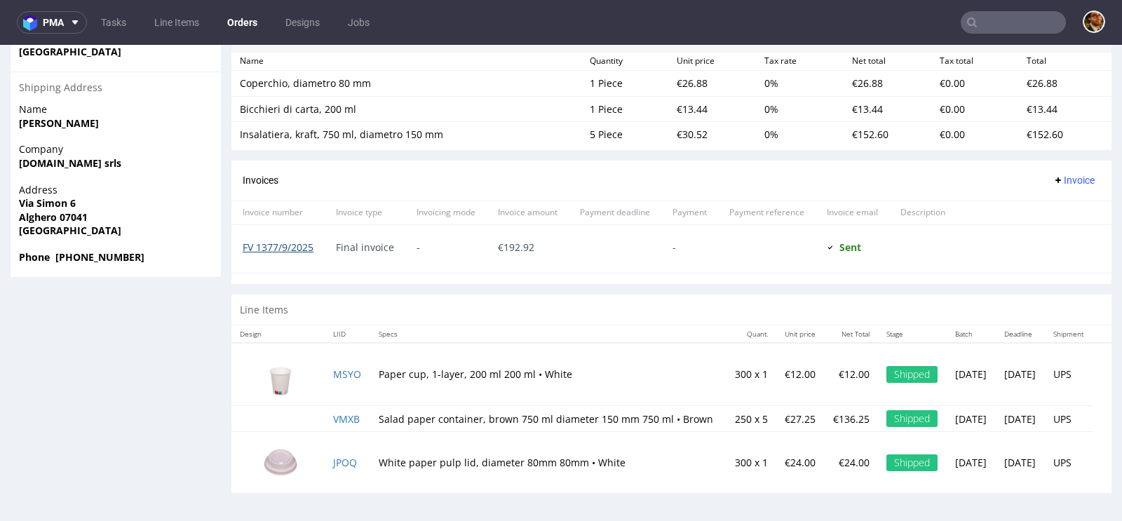
click at [295, 241] on link "FV 1377/9/2025" at bounding box center [278, 247] width 71 height 13
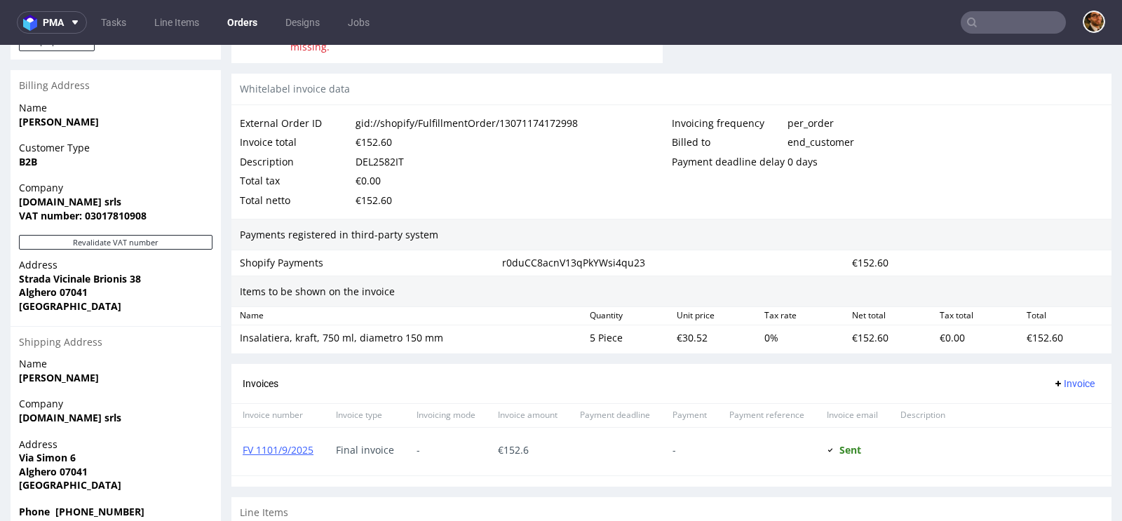
scroll to position [739, 0]
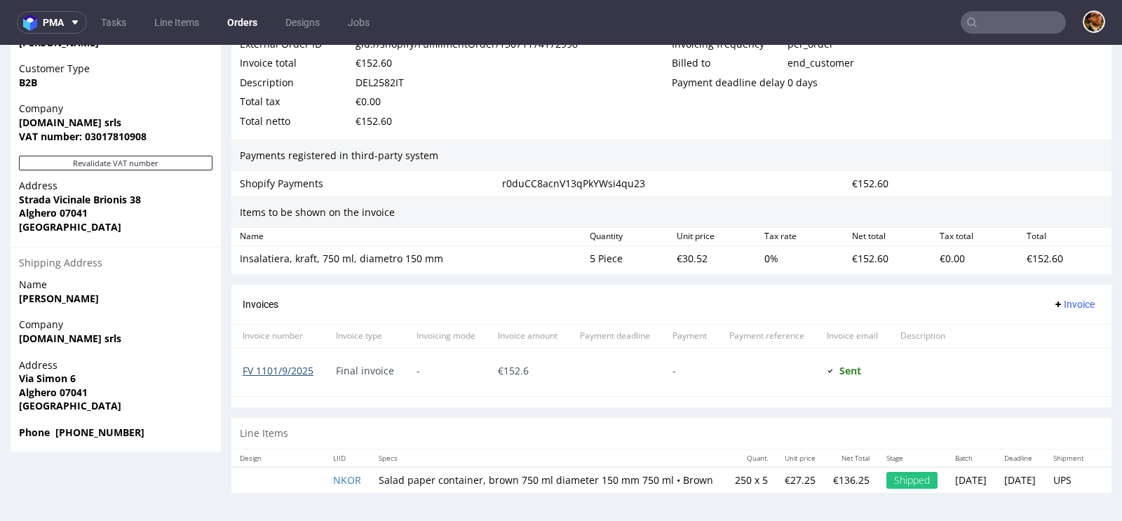
click at [290, 364] on link "FV 1101/9/2025" at bounding box center [278, 370] width 71 height 13
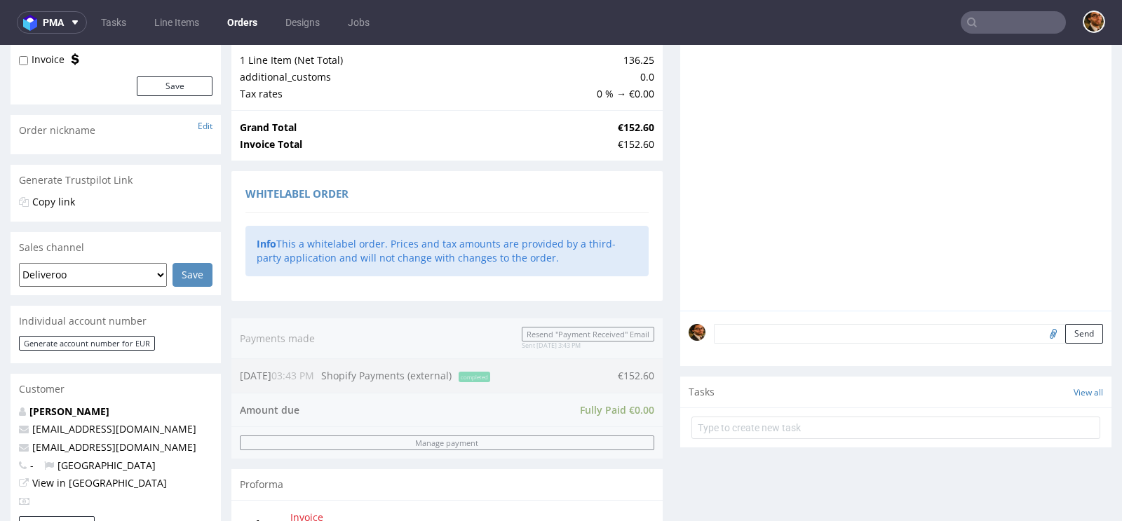
scroll to position [0, 0]
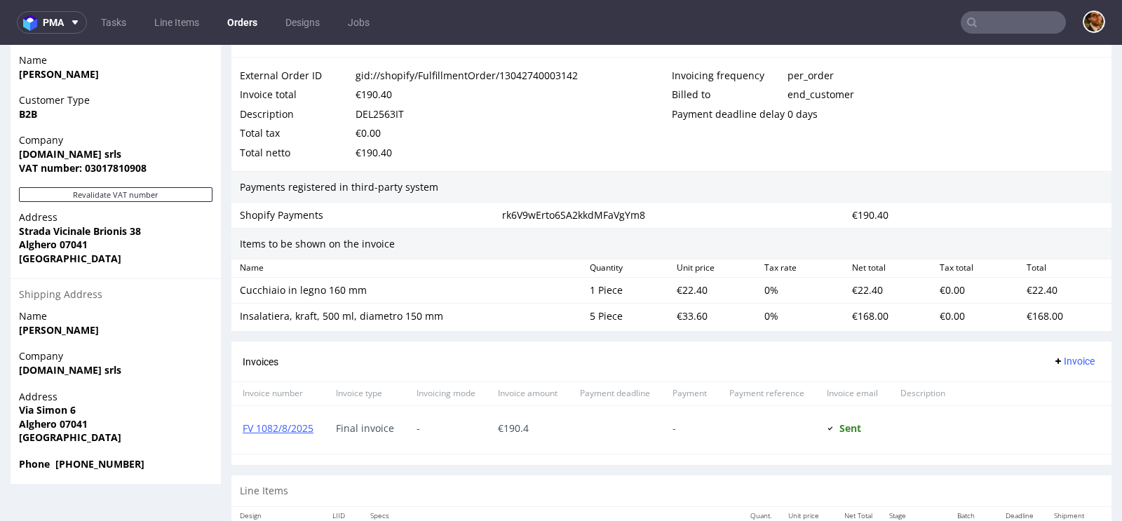
scroll to position [846, 0]
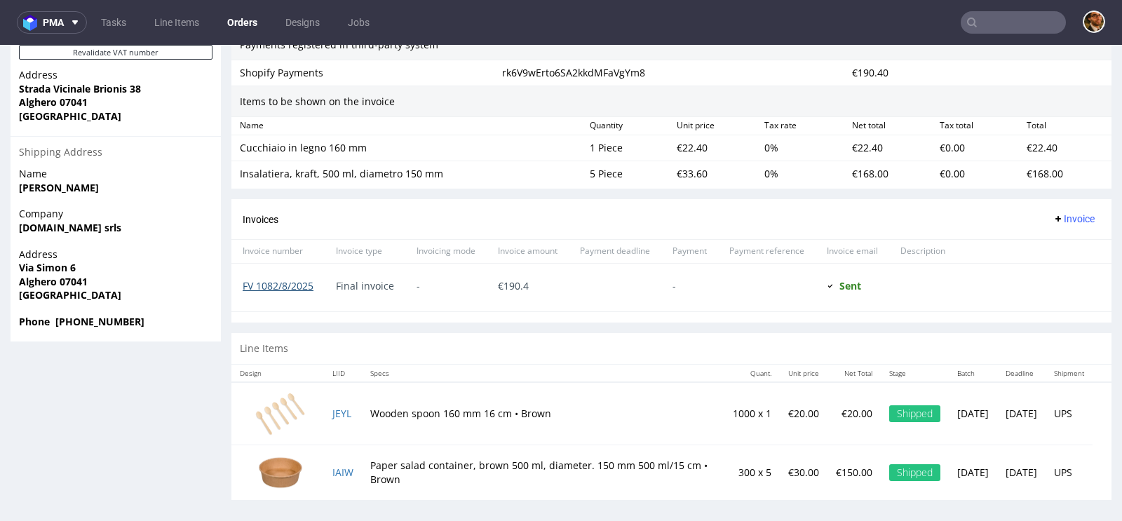
click at [283, 279] on link "FV 1082/8/2025" at bounding box center [278, 285] width 71 height 13
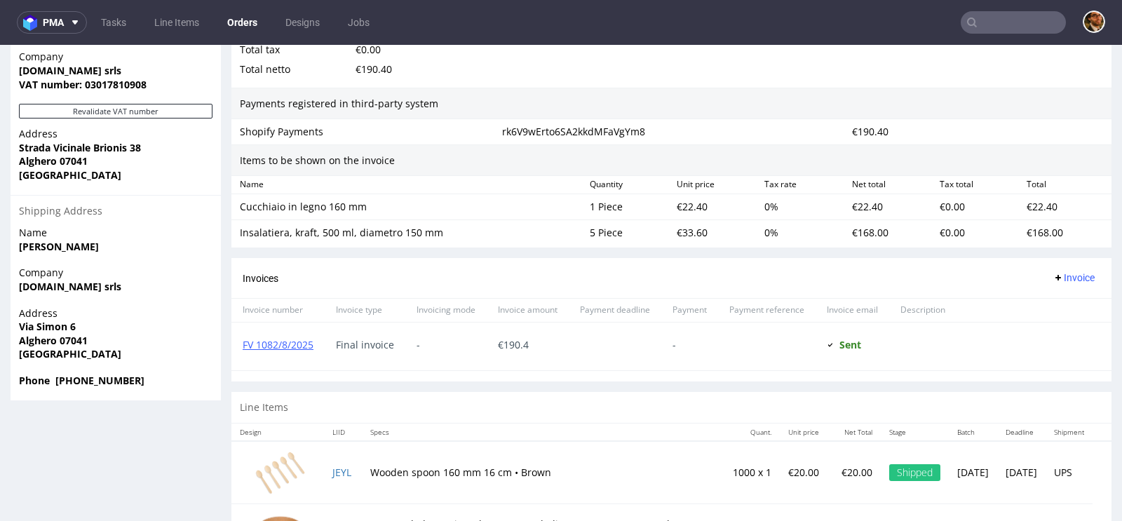
scroll to position [846, 0]
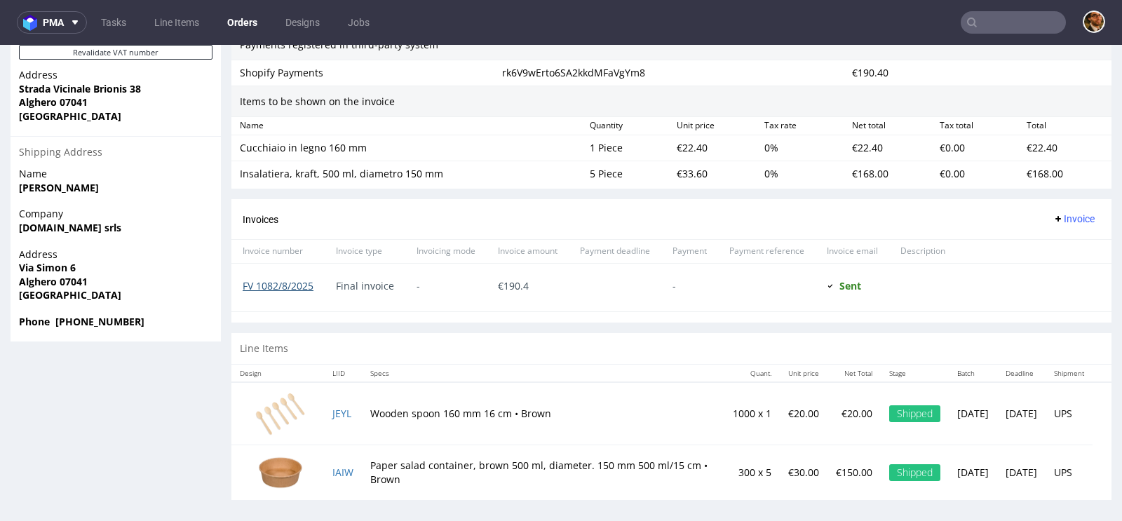
click at [294, 279] on link "FV 1082/8/2025" at bounding box center [278, 285] width 71 height 13
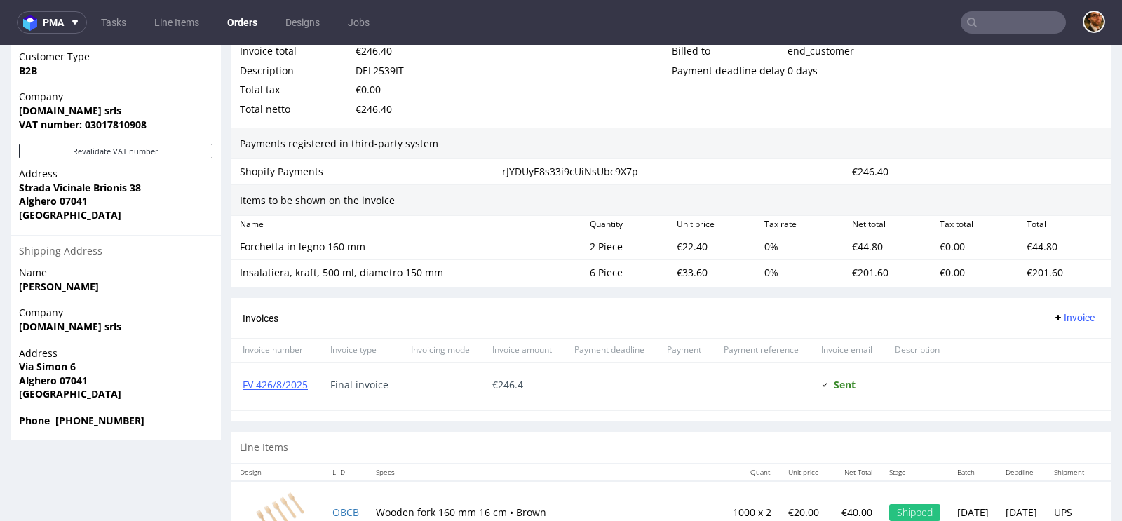
scroll to position [846, 0]
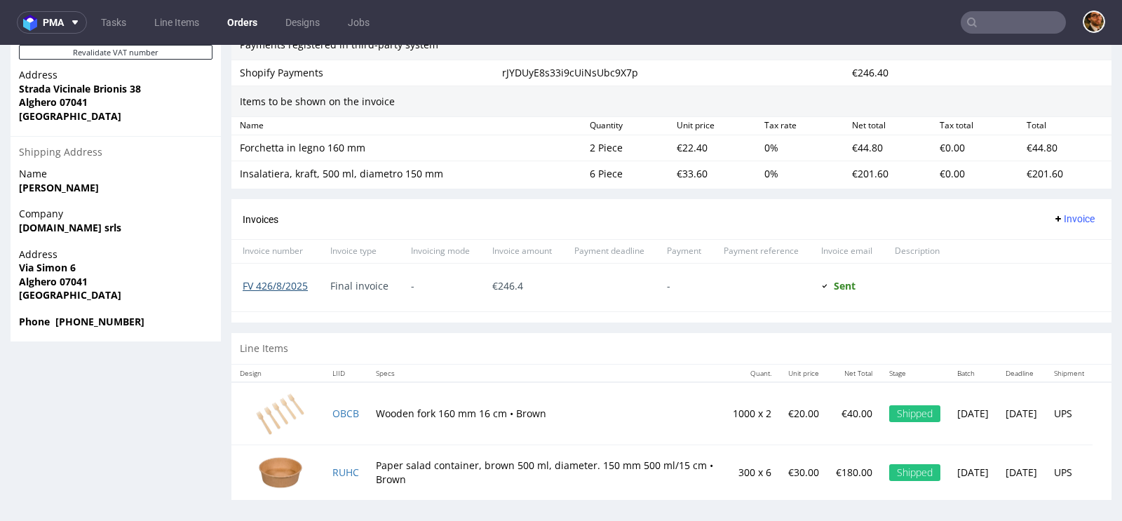
click at [279, 283] on link "FV 426/8/2025" at bounding box center [275, 285] width 65 height 13
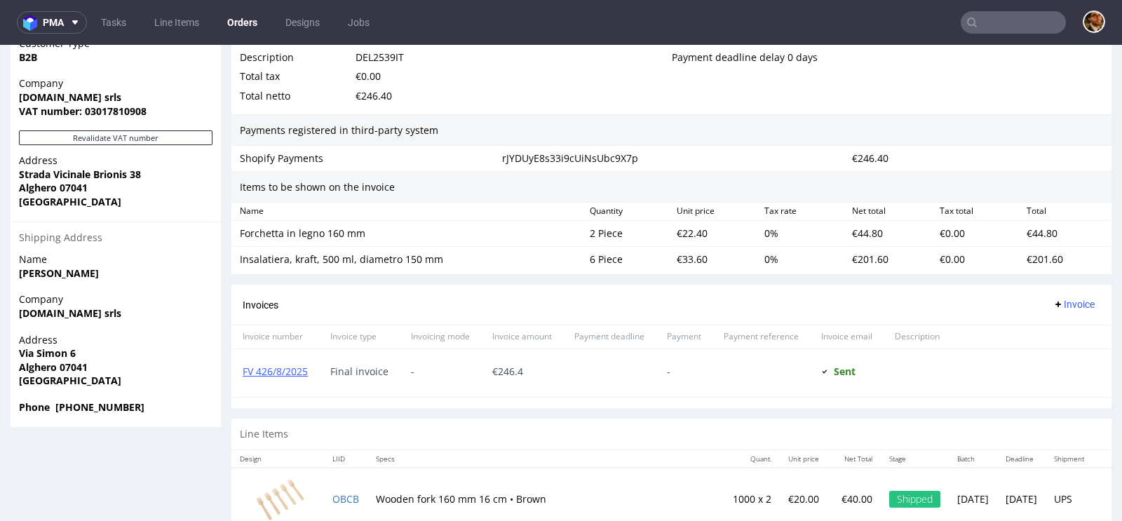
scroll to position [846, 0]
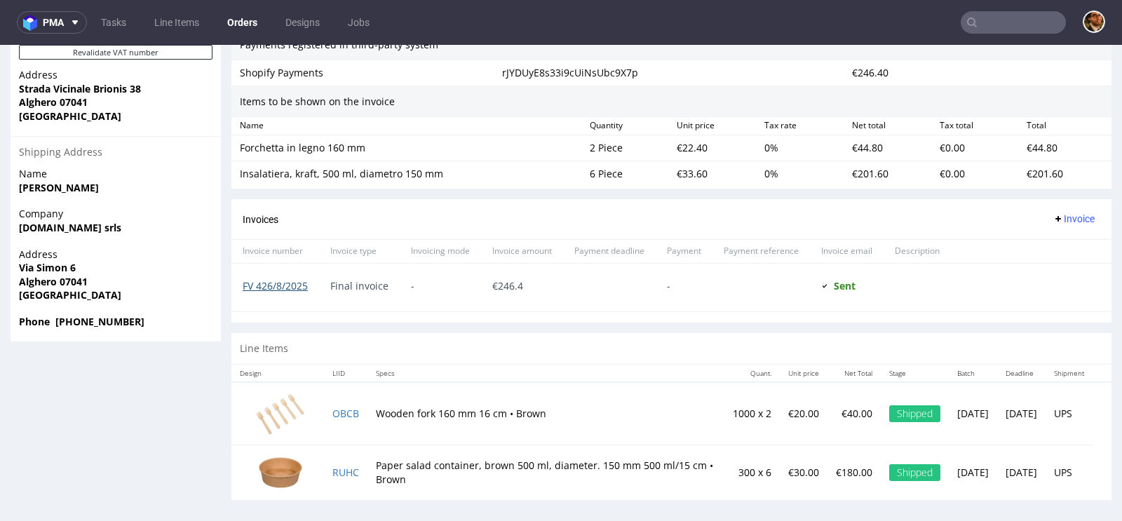
click at [291, 284] on link "FV 426/8/2025" at bounding box center [275, 285] width 65 height 13
click at [285, 286] on div "FV 426/8/2025" at bounding box center [275, 288] width 88 height 48
click at [281, 280] on link "FV 426/8/2025" at bounding box center [275, 285] width 65 height 13
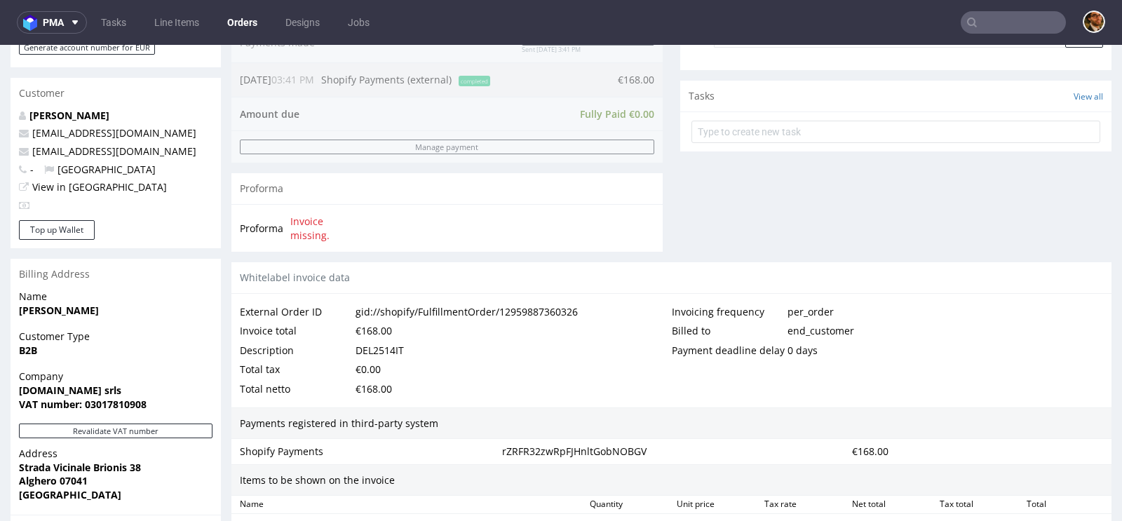
scroll to position [758, 0]
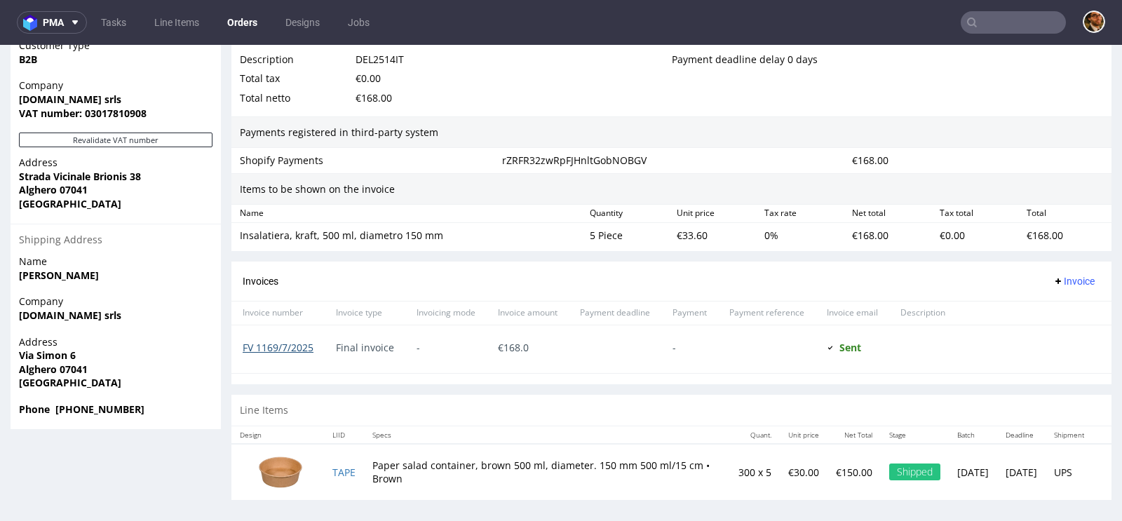
click at [281, 341] on link "FV 1169/7/2025" at bounding box center [278, 347] width 71 height 13
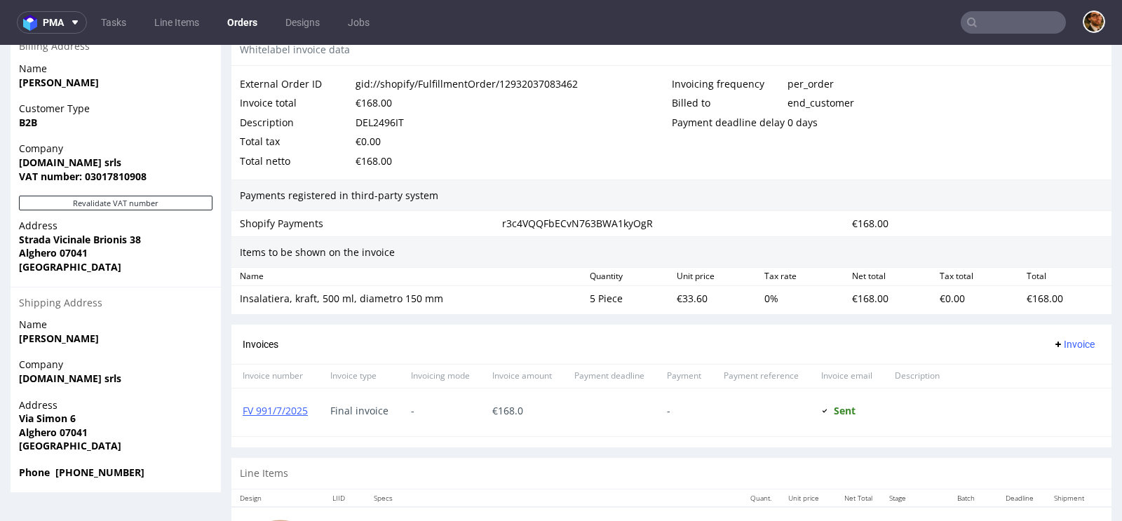
scroll to position [758, 0]
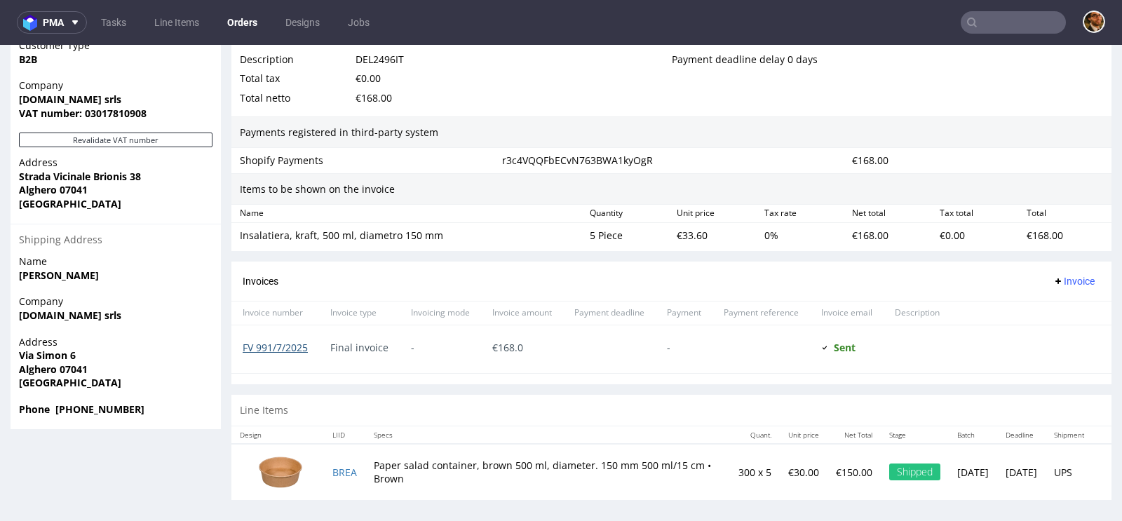
click at [285, 345] on link "FV 991/7/2025" at bounding box center [275, 347] width 65 height 13
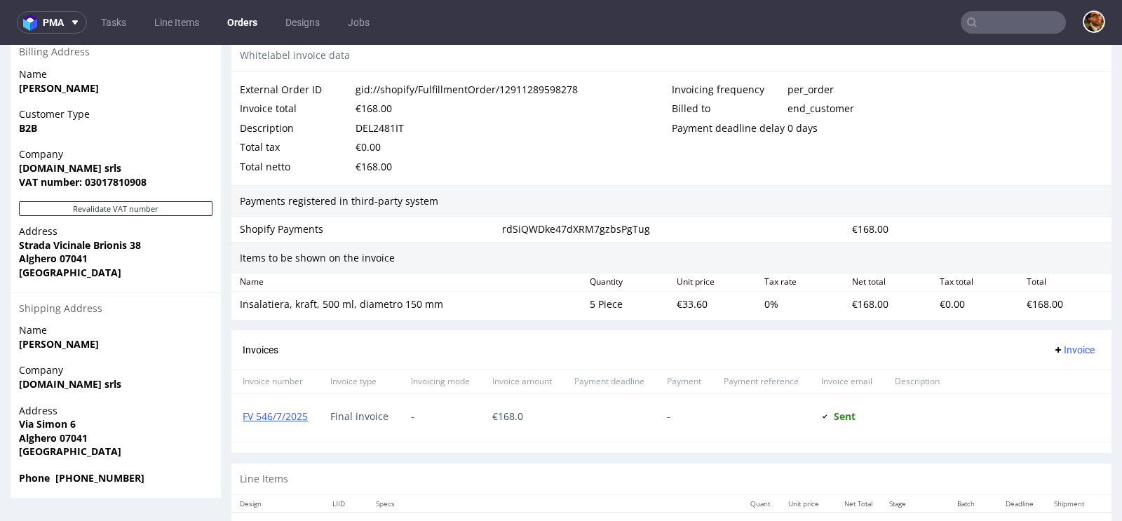
scroll to position [758, 0]
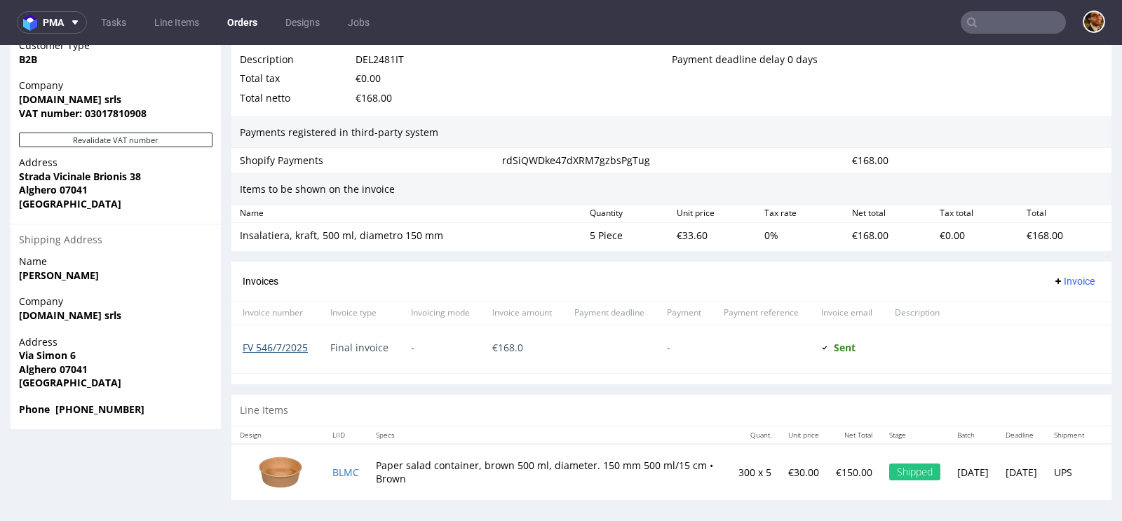
click at [283, 342] on link "FV 546/7/2025" at bounding box center [275, 347] width 65 height 13
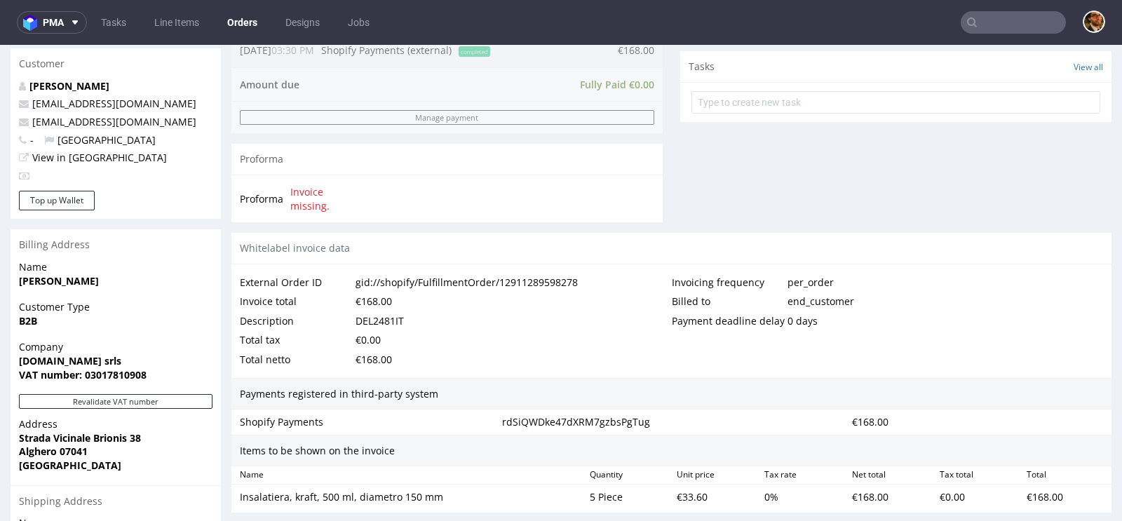
scroll to position [461, 0]
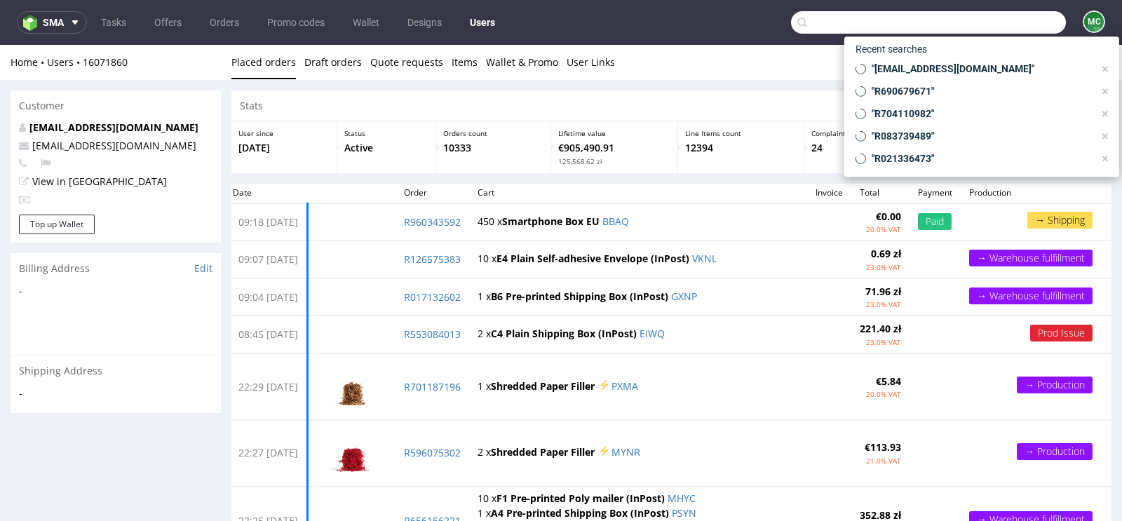
click at [982, 20] on input "text" at bounding box center [928, 22] width 275 height 22
paste input "[EMAIL_ADDRESS][DOMAIN_NAME]"
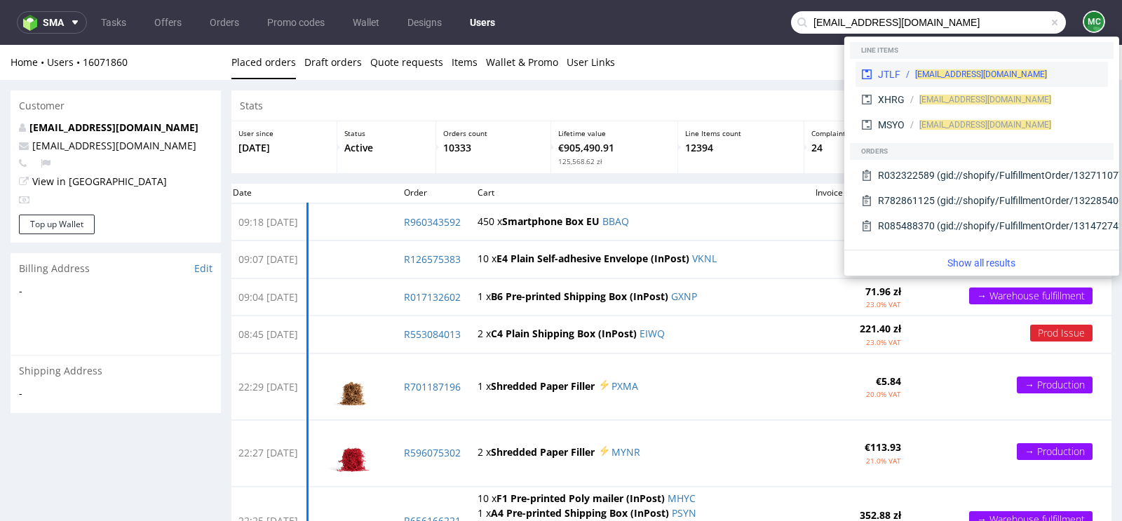
type input "[EMAIL_ADDRESS][DOMAIN_NAME]"
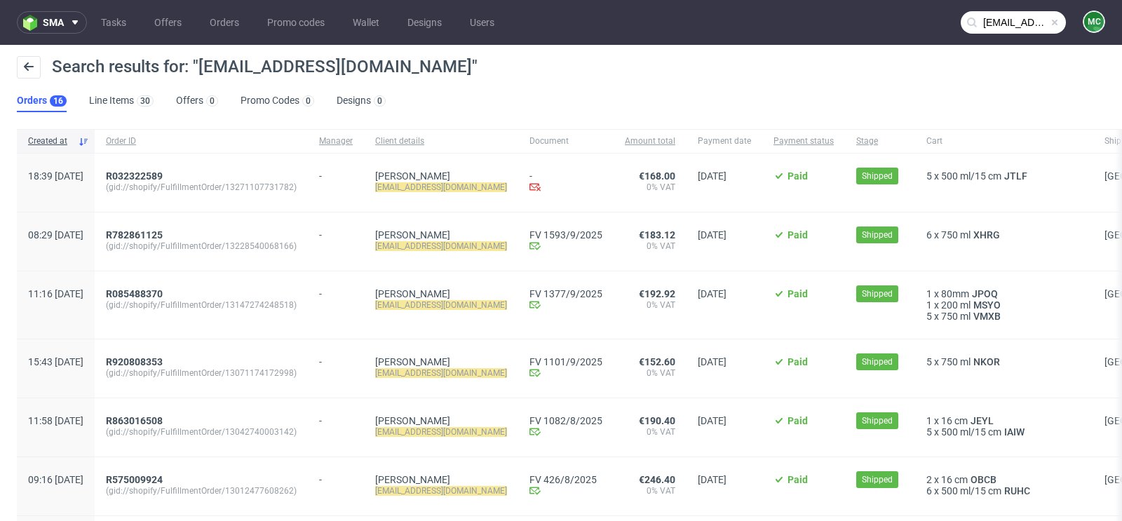
click at [1049, 23] on span at bounding box center [1054, 22] width 11 height 11
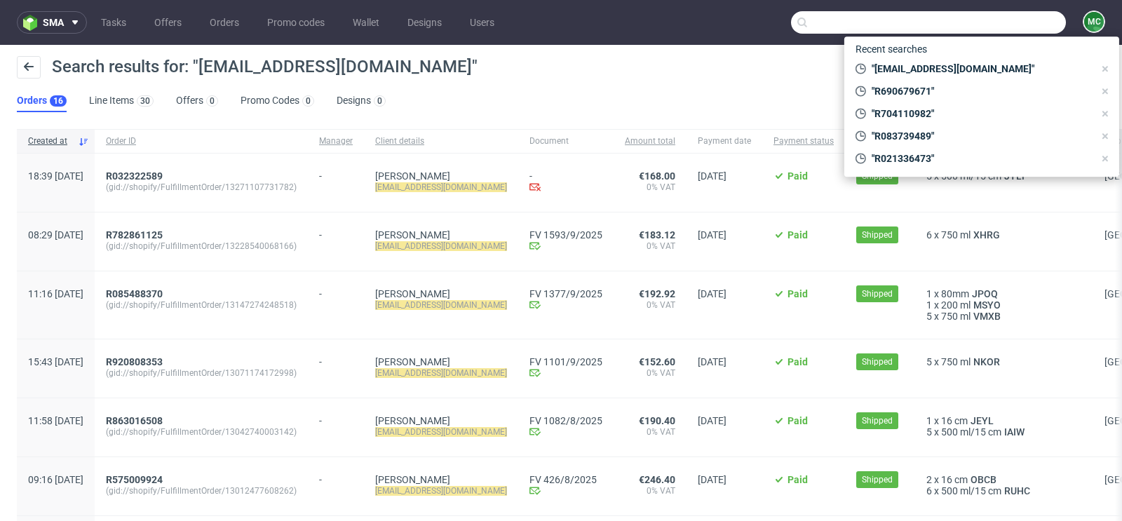
click at [996, 21] on input "text" at bounding box center [928, 22] width 275 height 22
paste input "DEL2657IT"
type input "DEL2657IT"
click at [501, 97] on div "Search results for: "Licualghero@gmail.com" Orders 16 Line Items 30 Offers 0 Pr…" at bounding box center [561, 84] width 1122 height 79
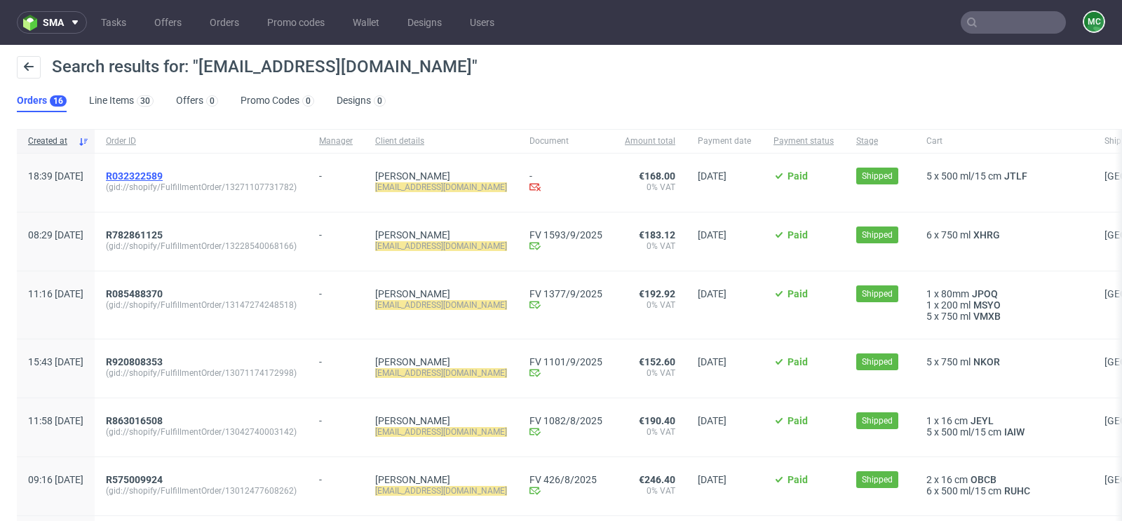
click at [163, 177] on span "R032322589" at bounding box center [134, 175] width 57 height 11
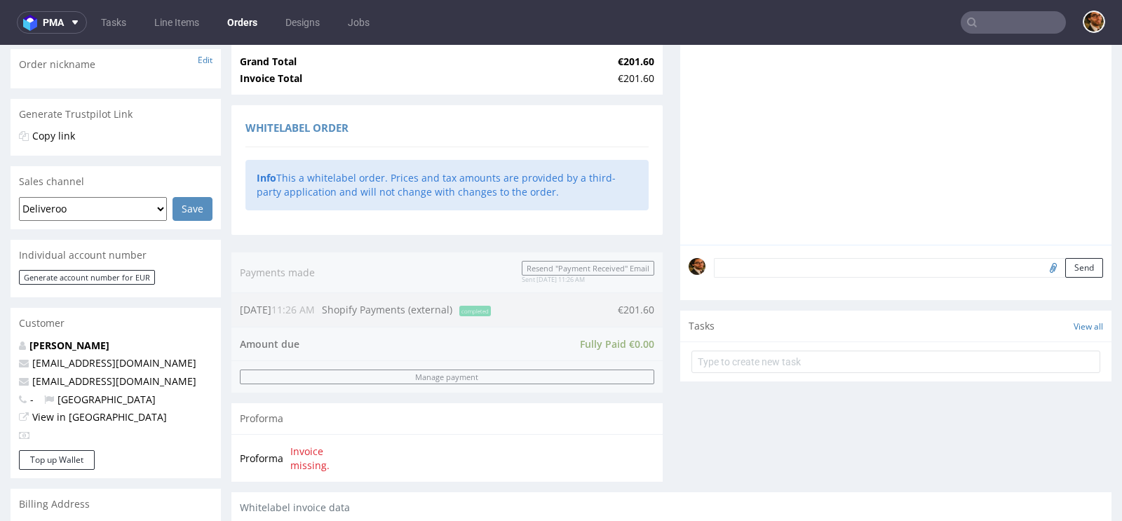
scroll to position [641, 0]
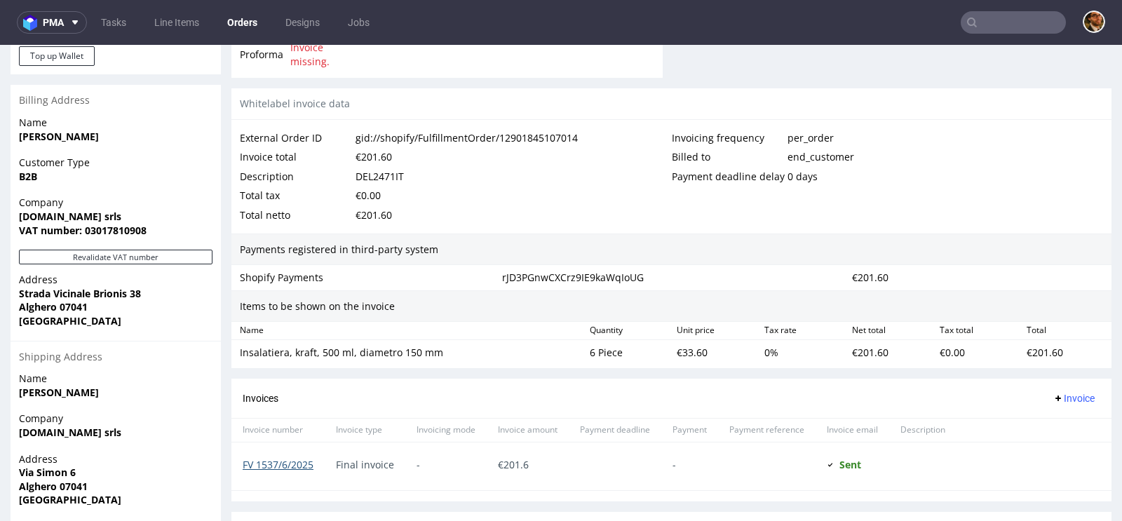
click at [271, 459] on link "FV 1537/6/2025" at bounding box center [278, 464] width 71 height 13
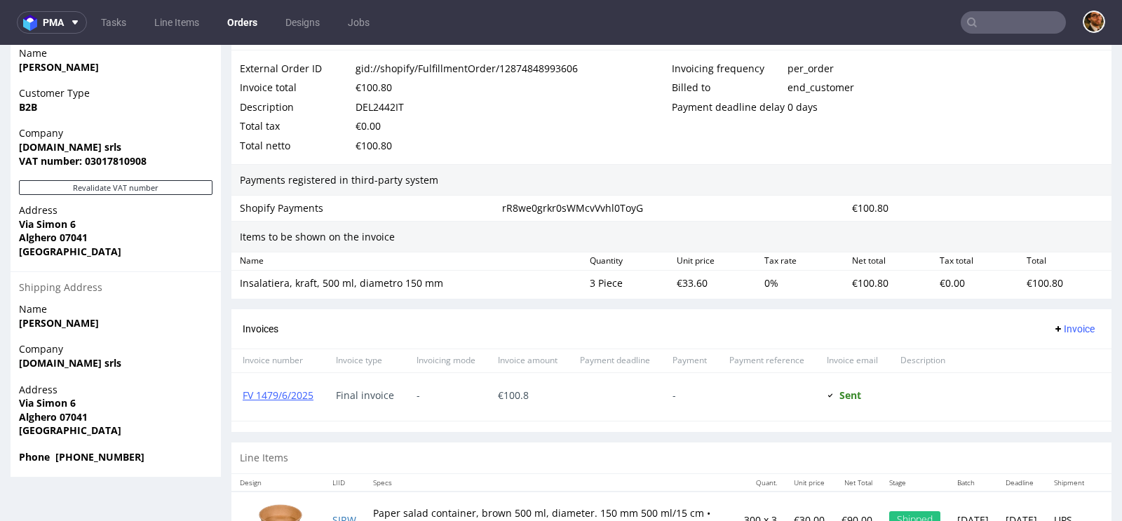
scroll to position [735, 0]
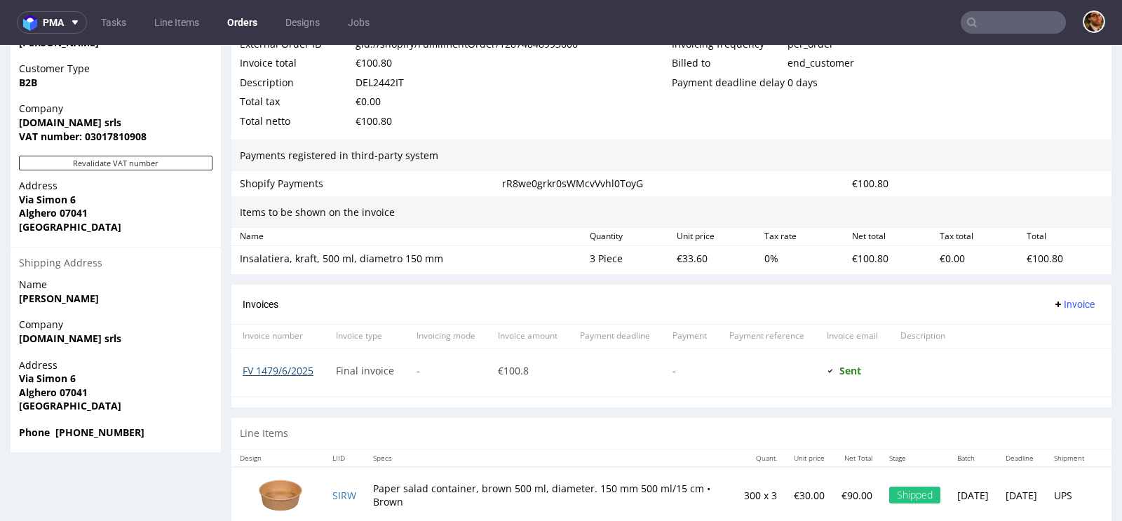
click at [283, 366] on link "FV 1479/6/2025" at bounding box center [278, 370] width 71 height 13
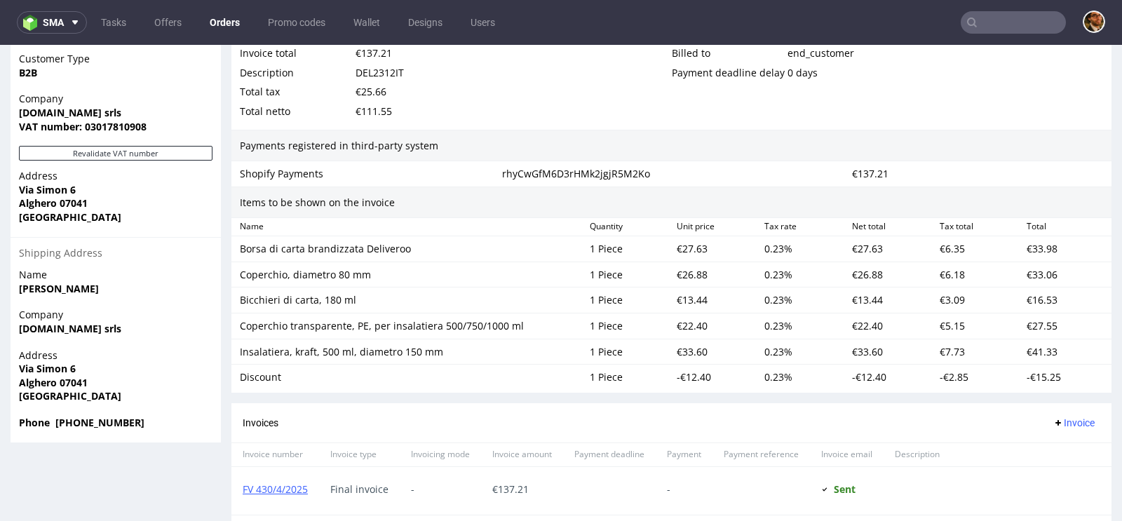
scroll to position [1070, 0]
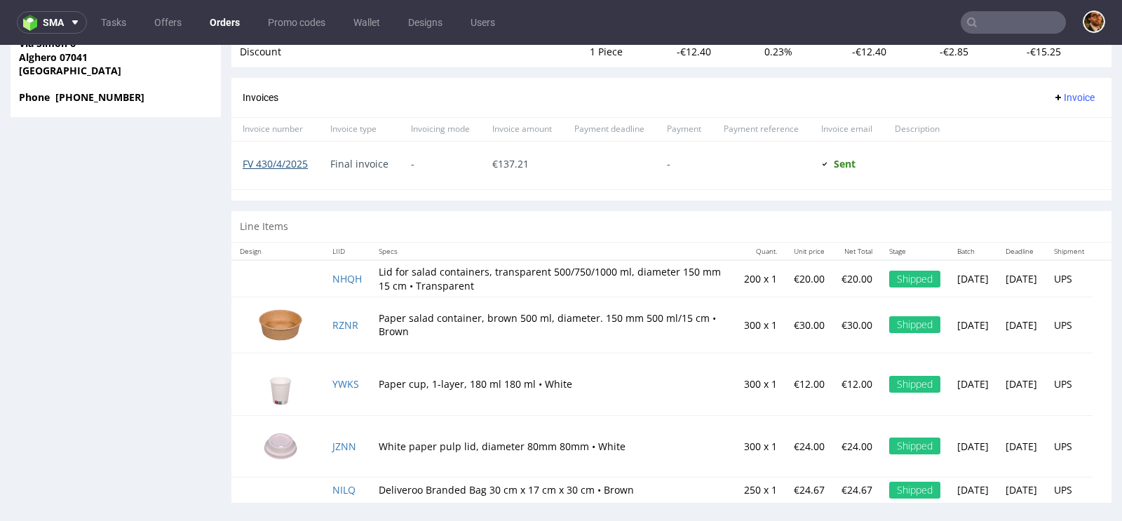
click at [274, 161] on link "FV 430/4/2025" at bounding box center [275, 163] width 65 height 13
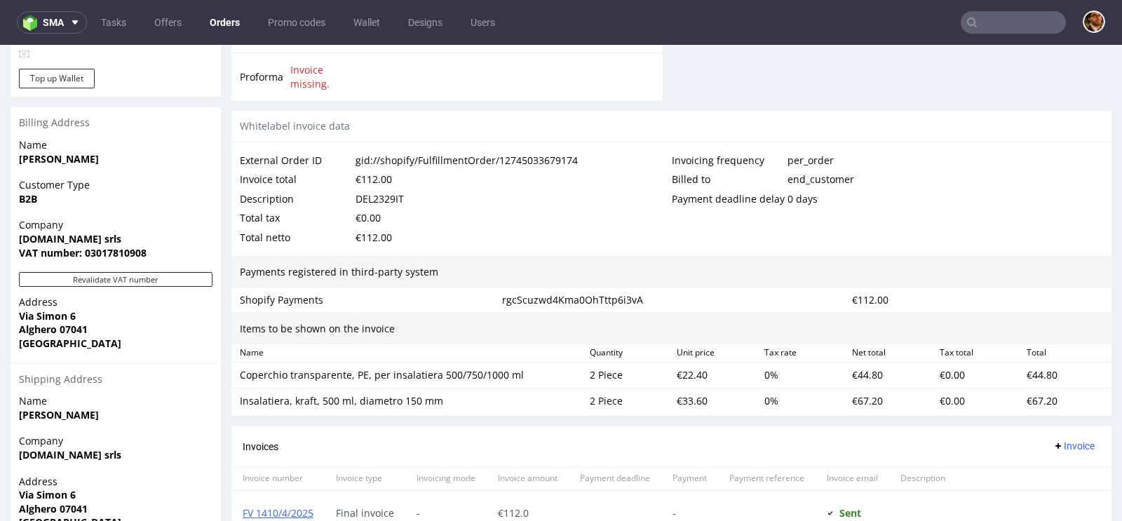
scroll to position [820, 0]
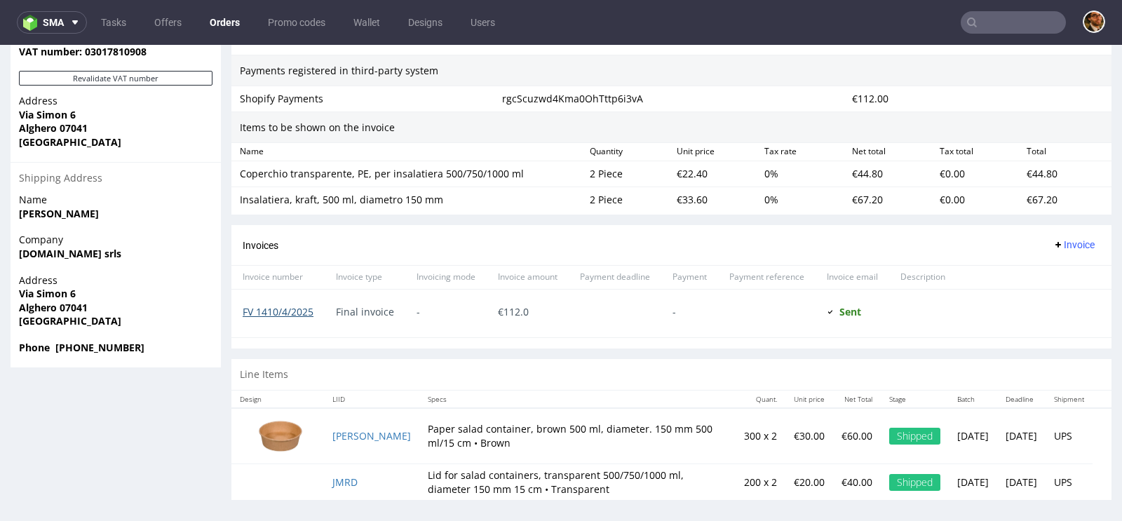
click at [272, 307] on link "FV 1410/4/2025" at bounding box center [278, 311] width 71 height 13
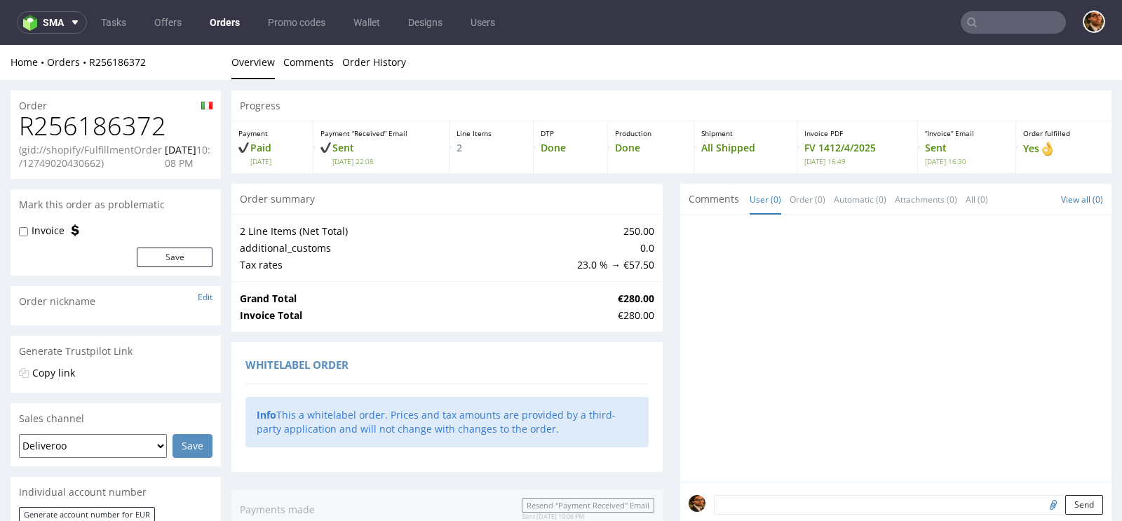
scroll to position [820, 0]
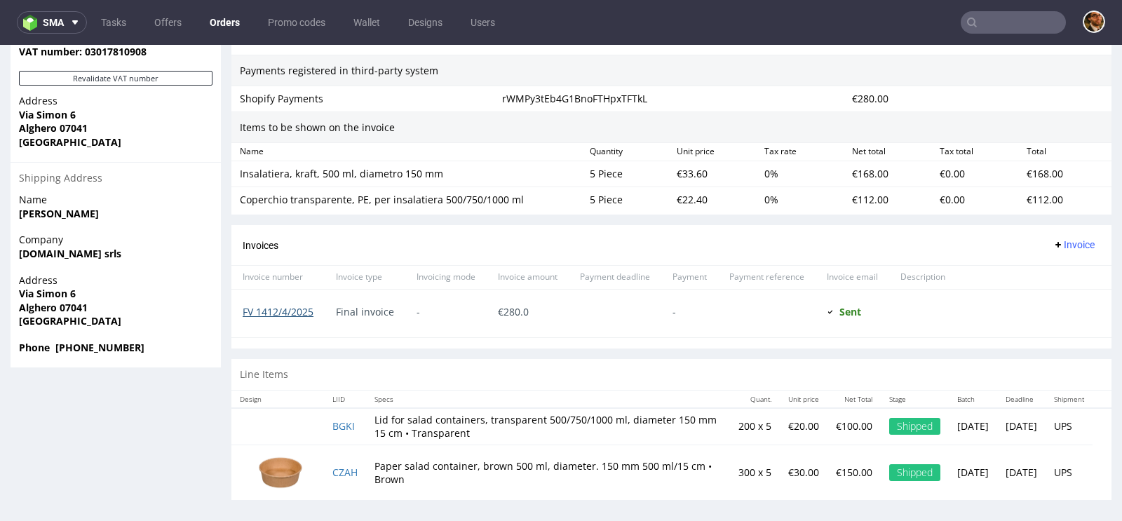
click at [281, 305] on link "FV 1412/4/2025" at bounding box center [278, 311] width 71 height 13
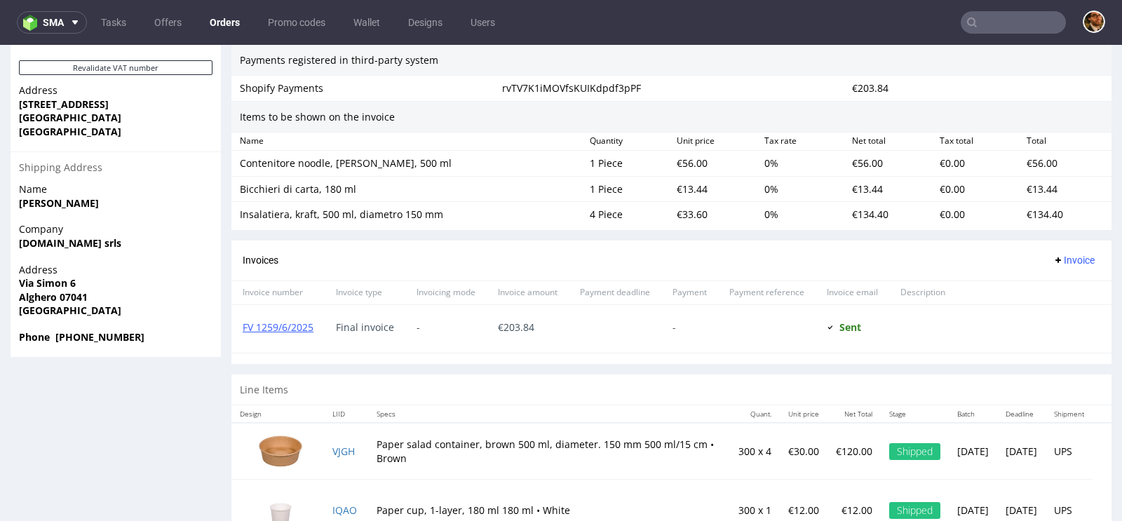
scroll to position [896, 0]
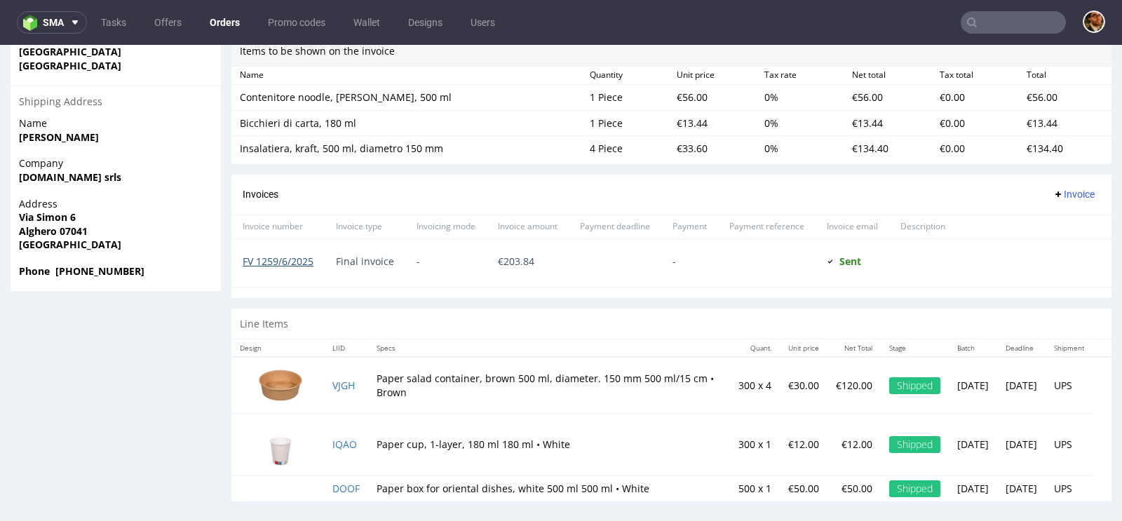
click at [281, 256] on link "FV 1259/6/2025" at bounding box center [278, 261] width 71 height 13
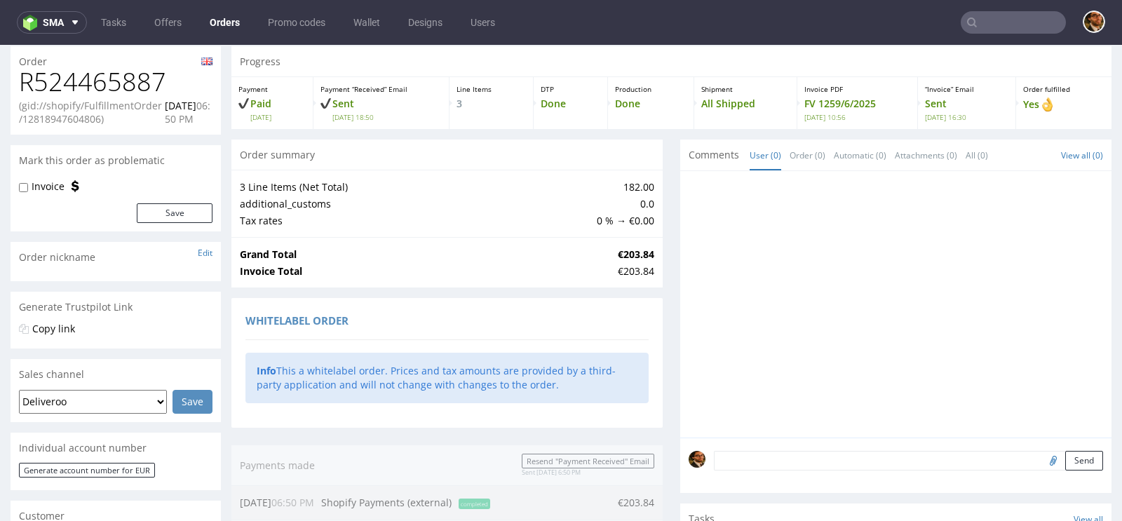
scroll to position [0, 0]
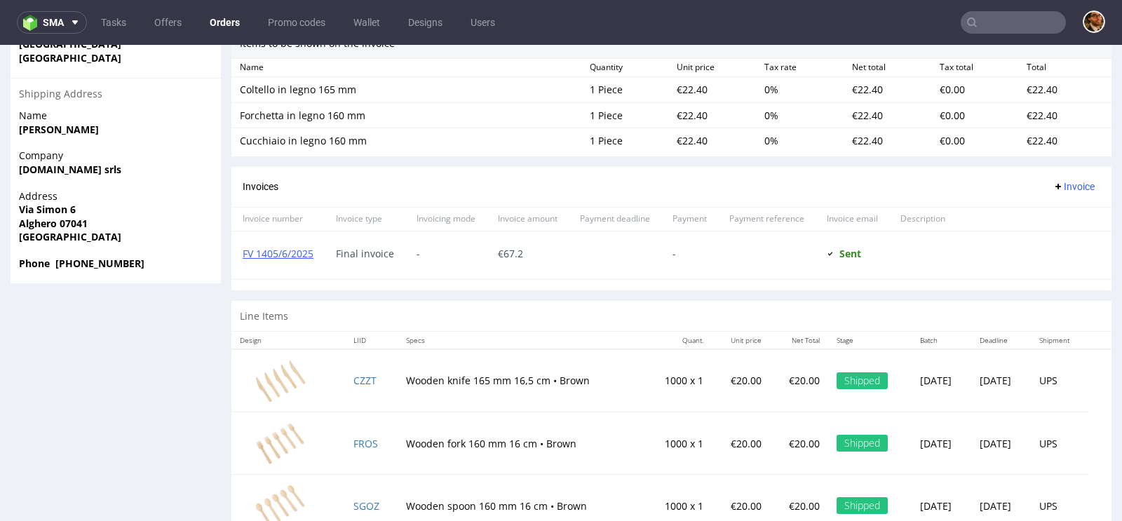
scroll to position [893, 0]
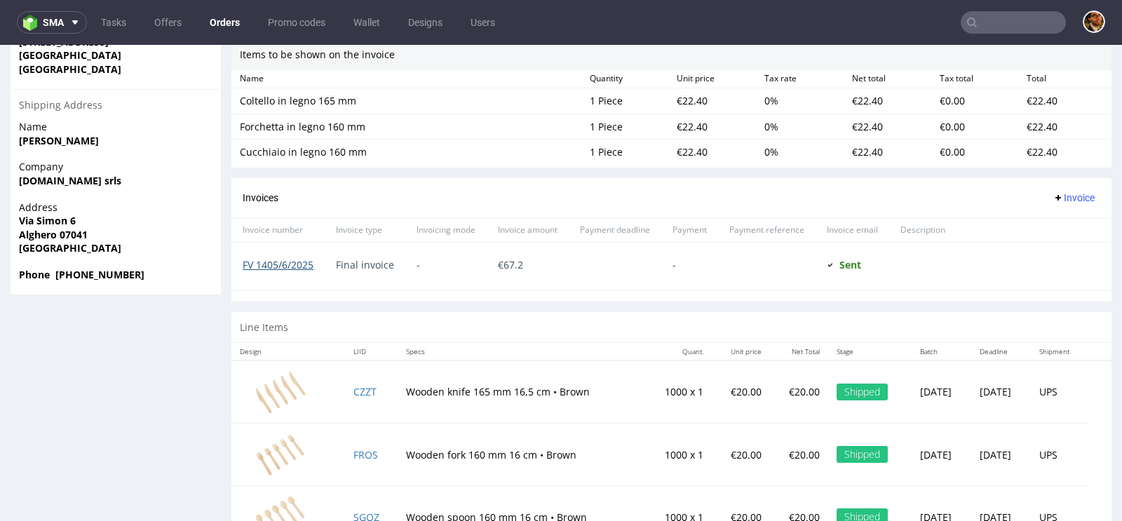
click at [284, 263] on link "FV 1405/6/2025" at bounding box center [278, 264] width 71 height 13
